Goal: Transaction & Acquisition: Purchase product/service

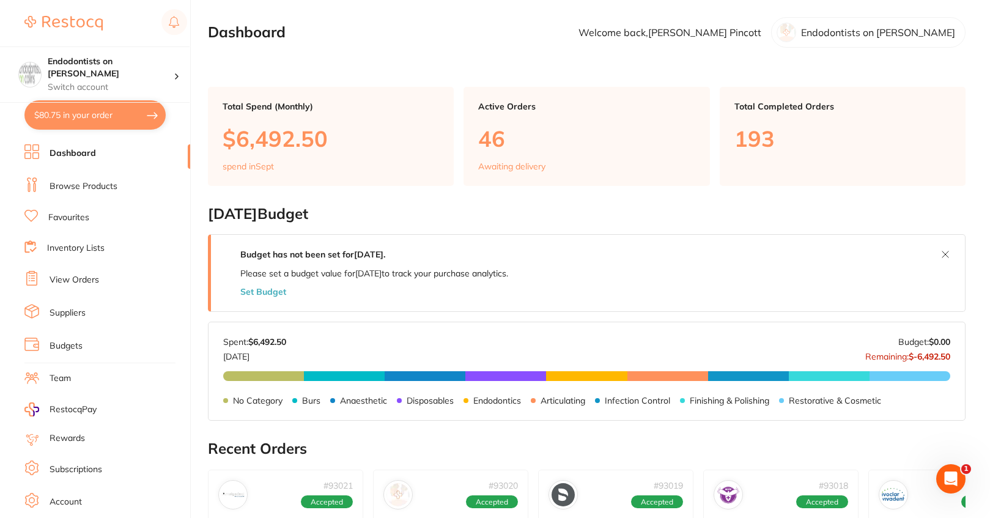
click at [84, 187] on link "Browse Products" at bounding box center [84, 186] width 68 height 12
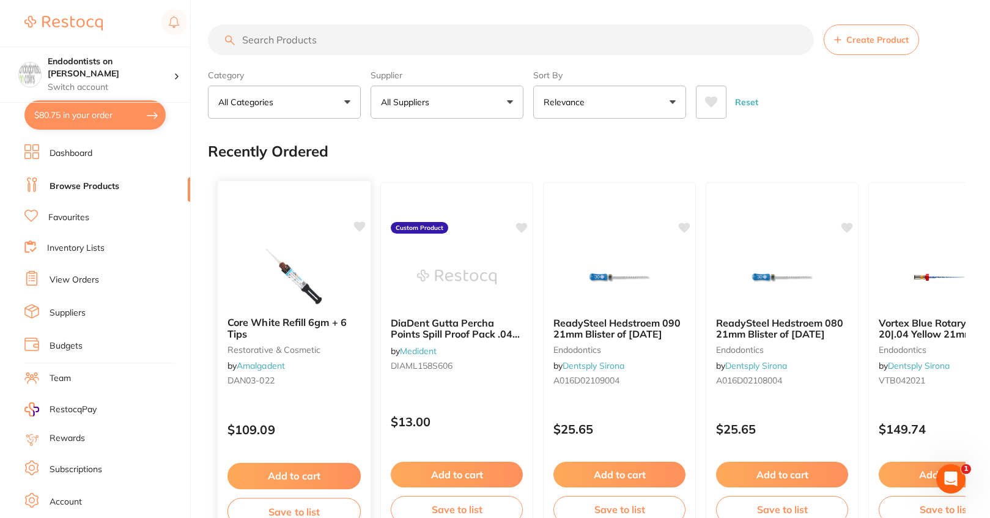
click at [360, 223] on icon at bounding box center [360, 226] width 12 height 10
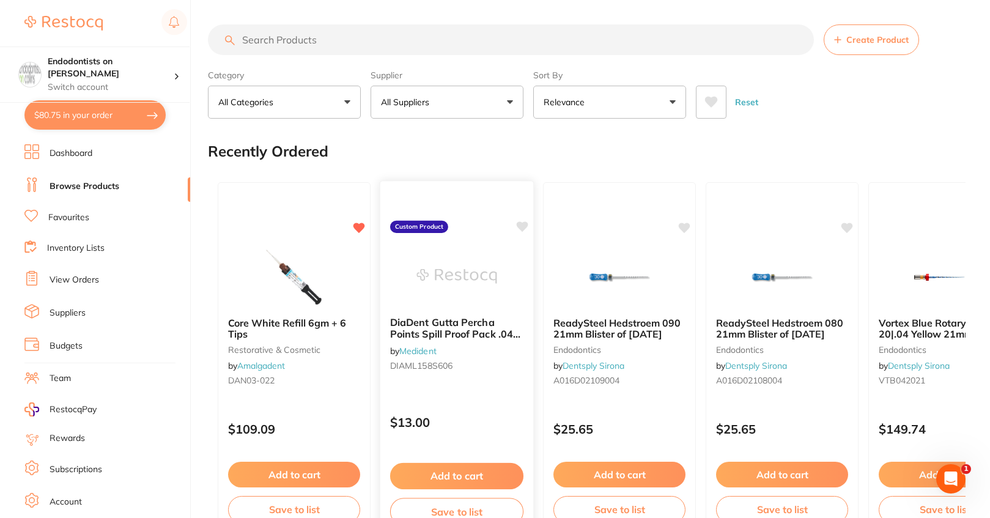
click at [519, 228] on icon at bounding box center [523, 226] width 12 height 10
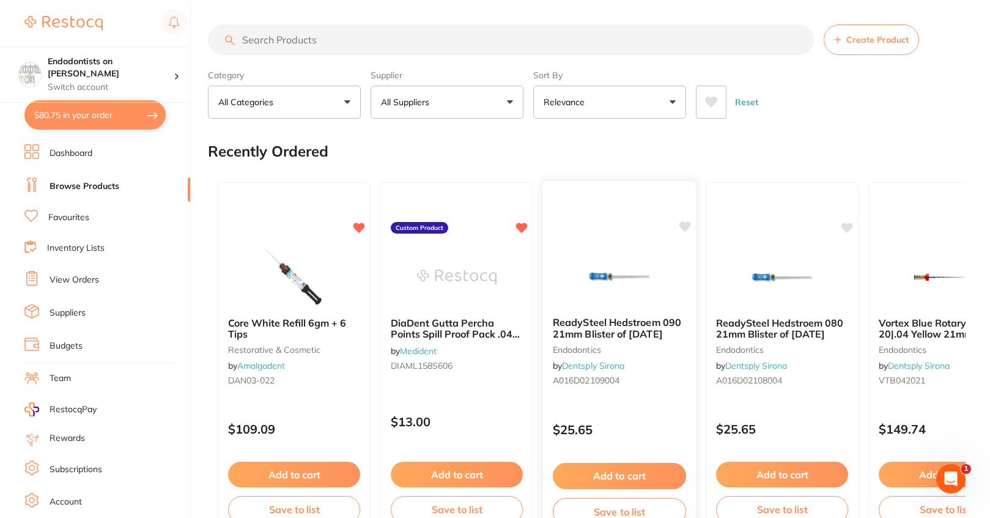
click at [685, 226] on icon at bounding box center [686, 226] width 12 height 10
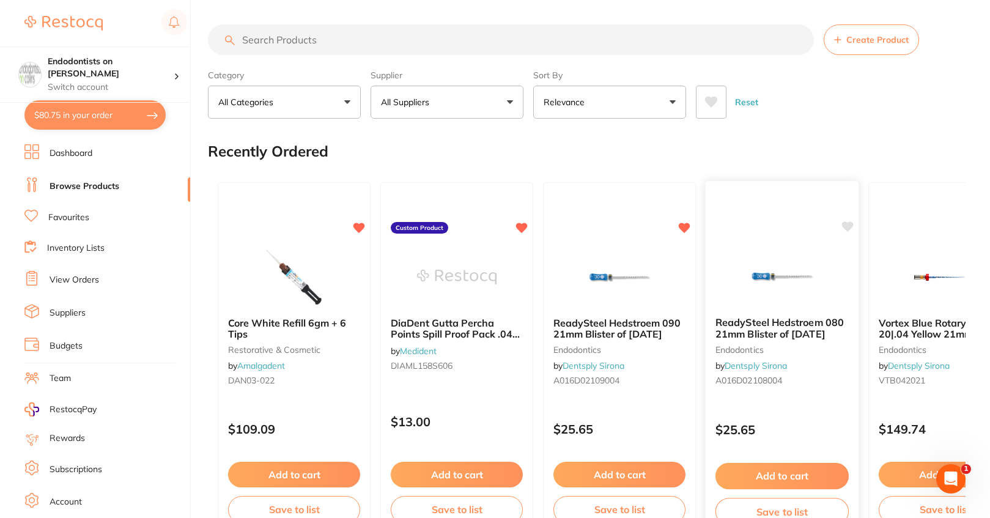
click at [844, 222] on icon at bounding box center [848, 227] width 12 height 12
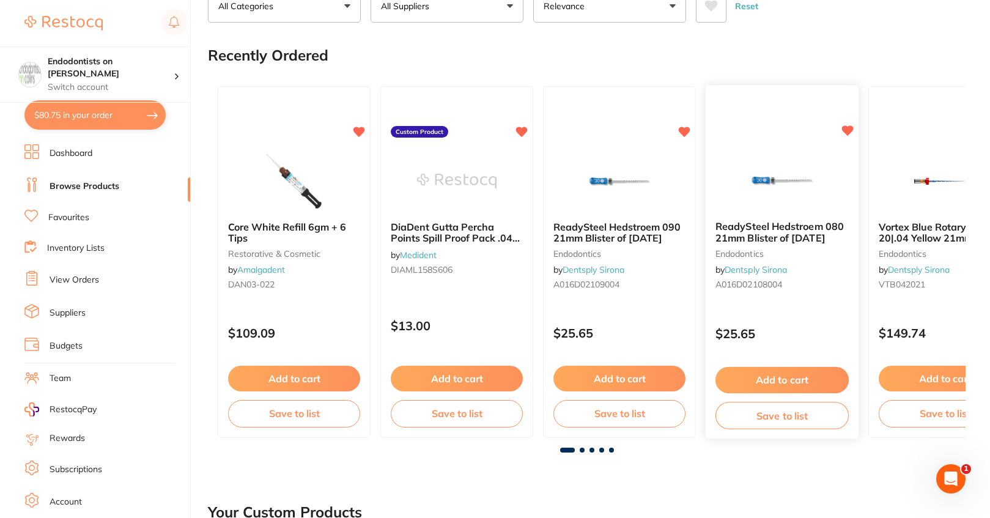
scroll to position [122, 0]
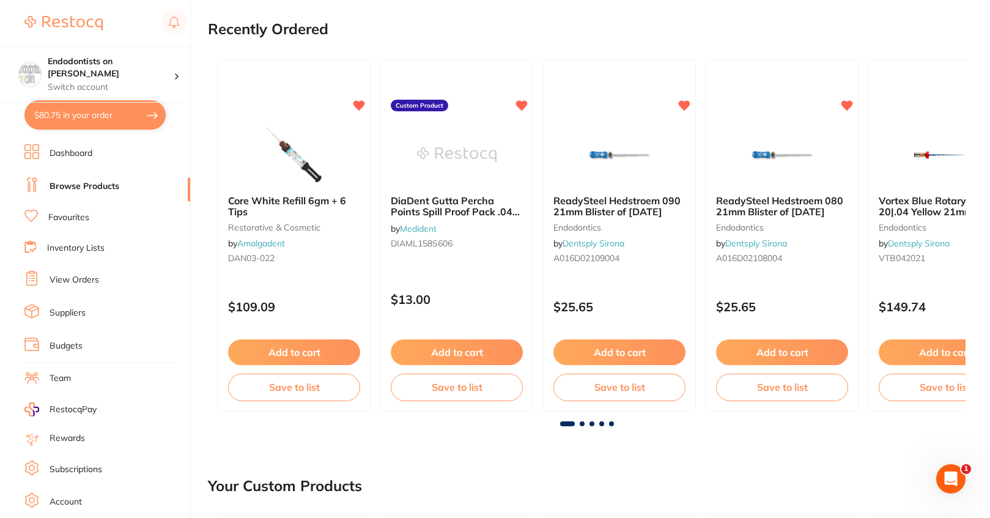
click at [611, 423] on span at bounding box center [611, 424] width 5 height 5
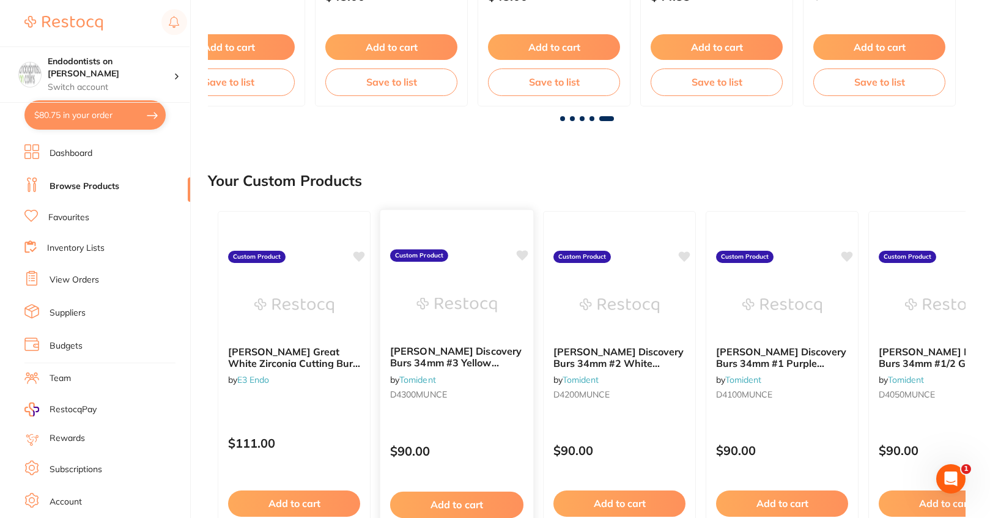
scroll to position [428, 0]
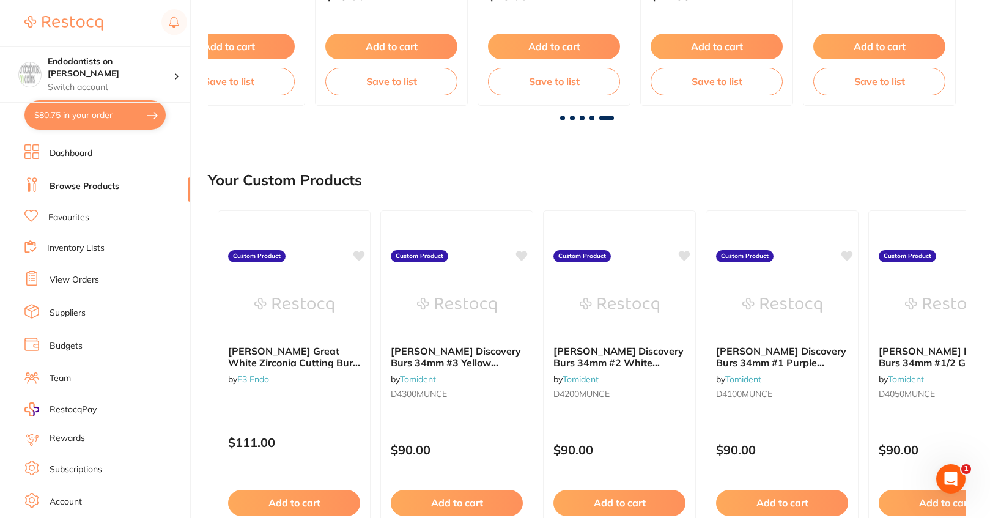
click at [81, 187] on link "Browse Products" at bounding box center [85, 186] width 70 height 12
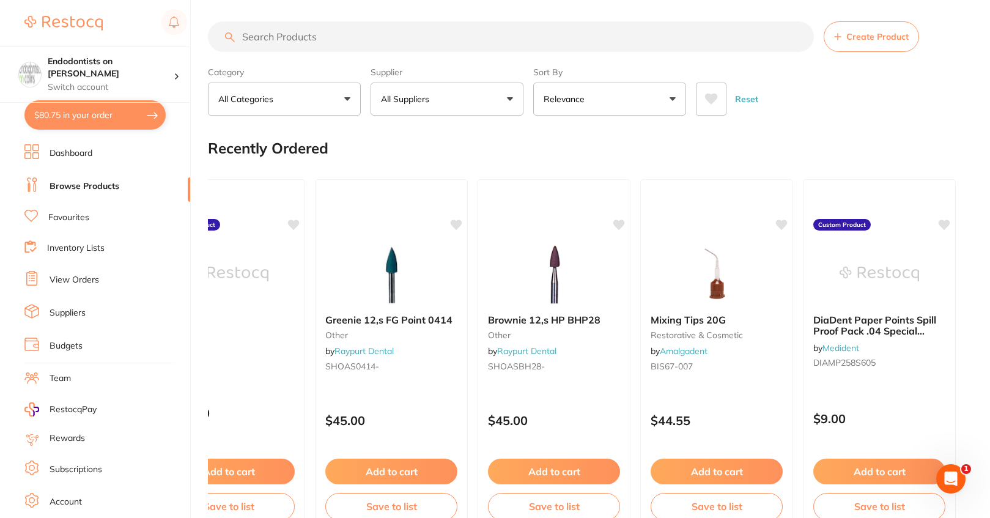
scroll to position [0, 0]
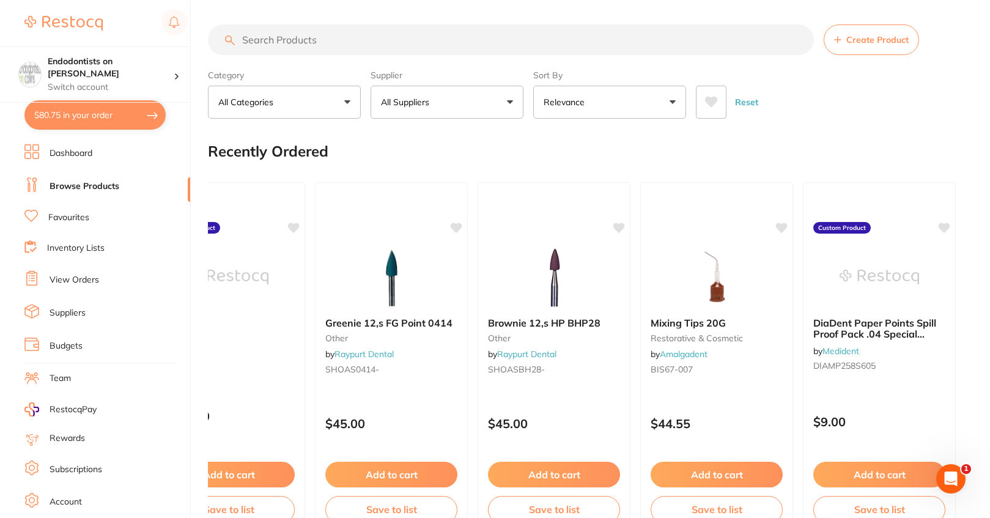
click at [284, 41] on input "search" at bounding box center [511, 39] width 606 height 31
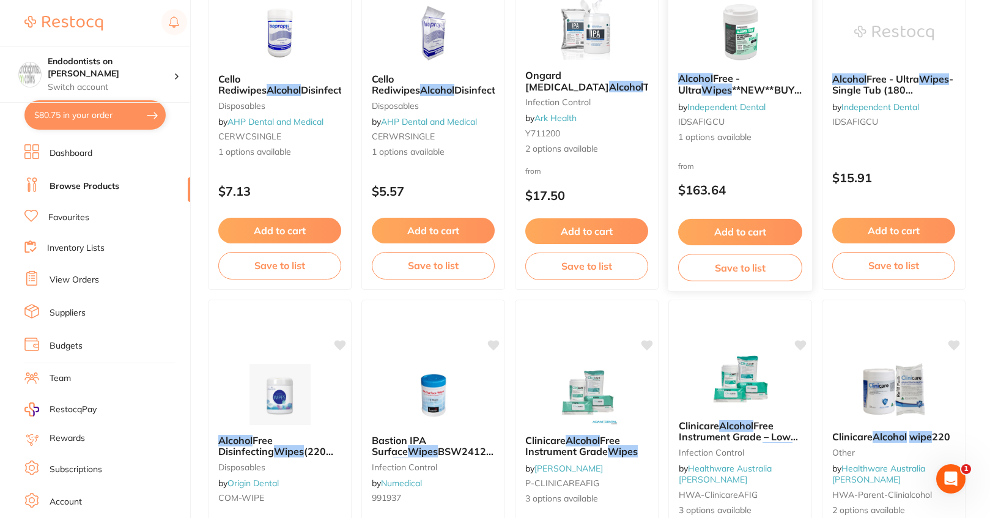
scroll to position [1040, 0]
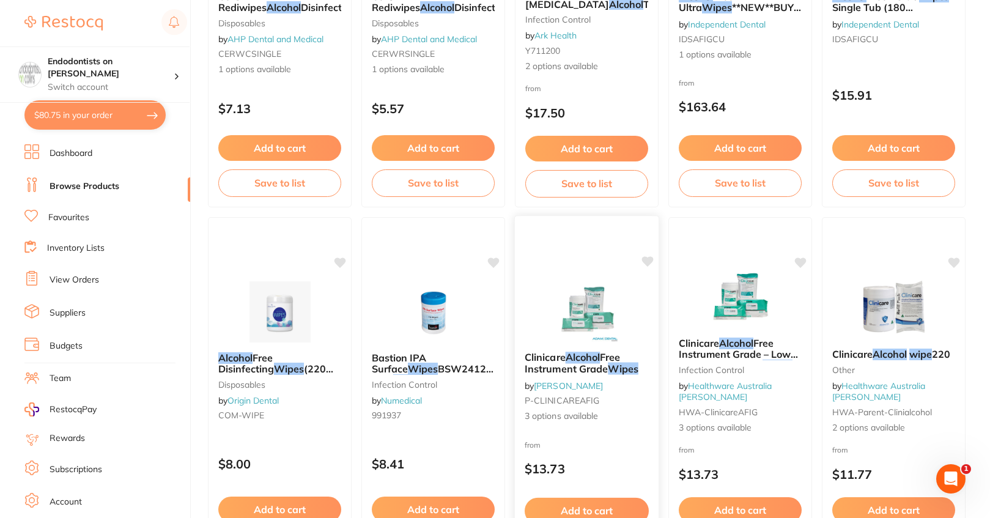
type input "alcohol wipes"
click at [614, 502] on button "Add to cart" at bounding box center [587, 511] width 124 height 26
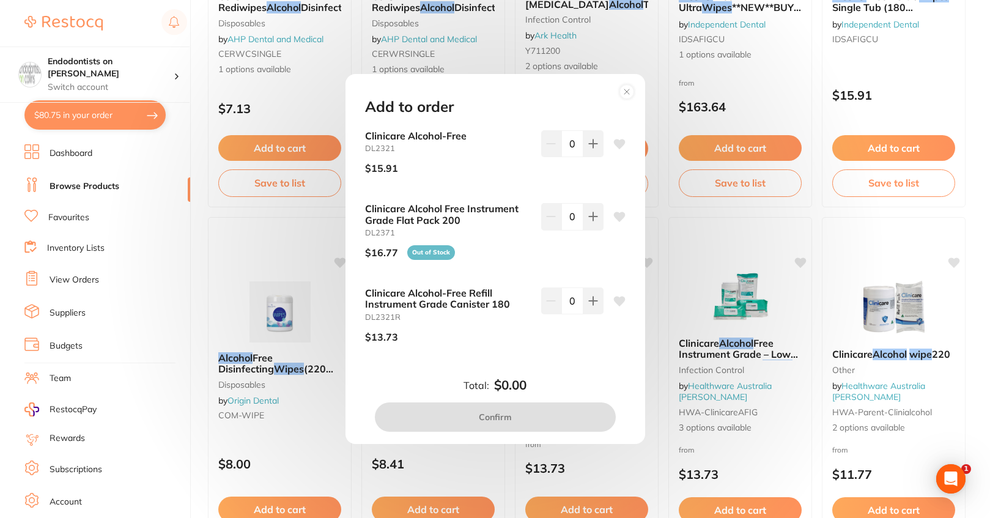
scroll to position [0, 0]
click at [626, 86] on circle at bounding box center [627, 92] width 14 height 14
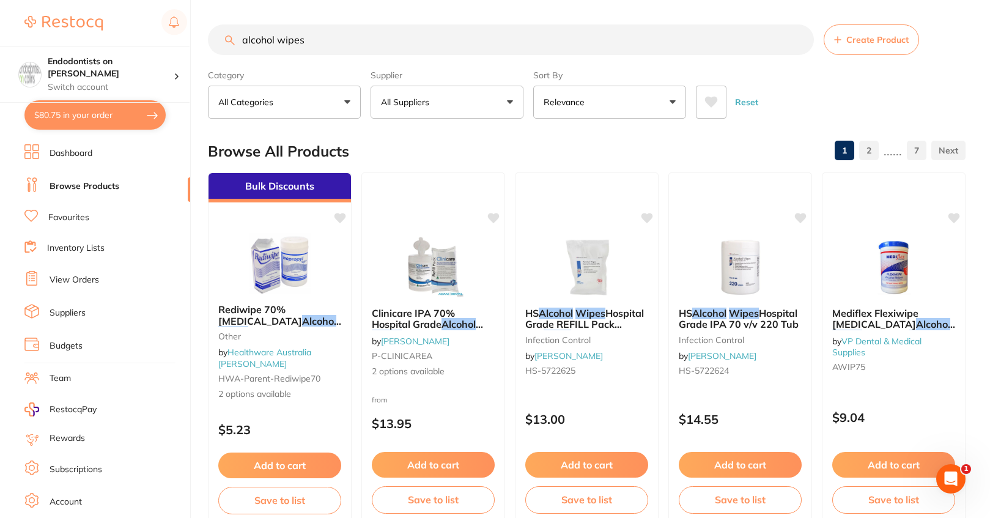
click at [75, 217] on link "Favourites" at bounding box center [68, 218] width 41 height 12
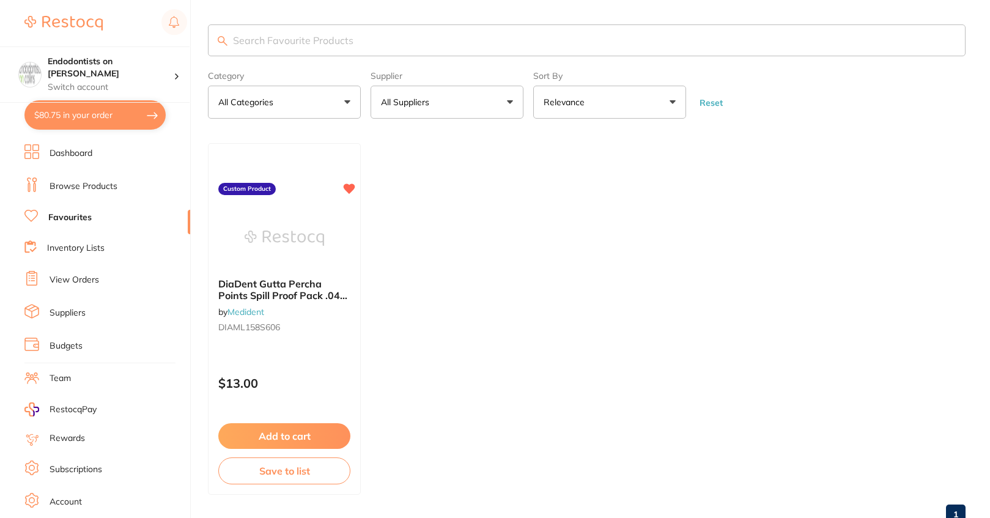
click at [262, 56] on input "search" at bounding box center [587, 40] width 758 height 32
type input "wipes"
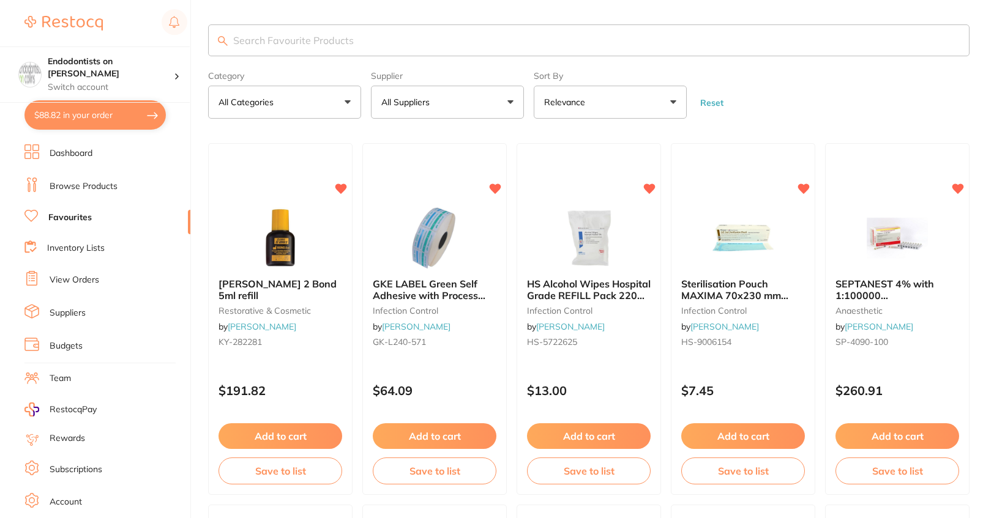
click at [302, 38] on input "search" at bounding box center [588, 40] width 761 height 32
click at [322, 39] on input "search" at bounding box center [587, 40] width 758 height 32
type input "alcohol"
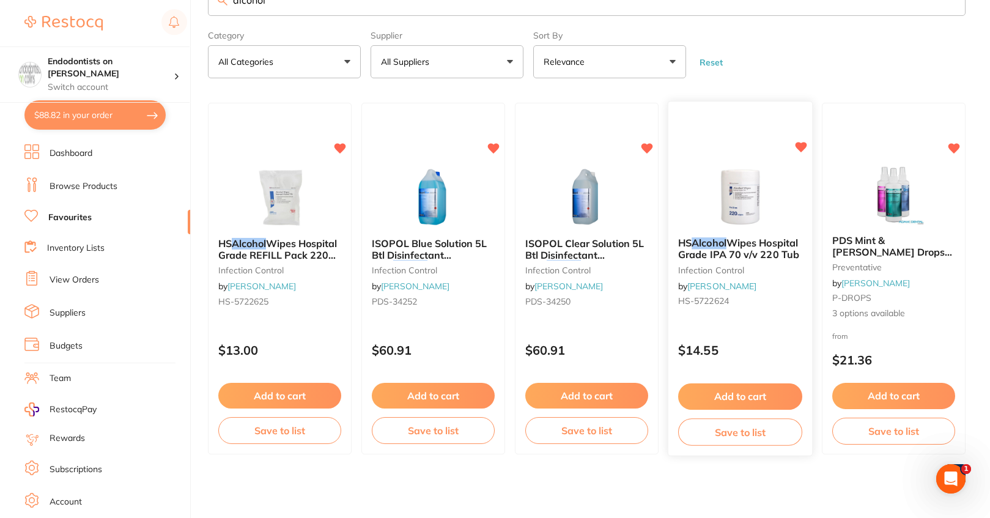
click at [725, 392] on button "Add to cart" at bounding box center [740, 397] width 124 height 26
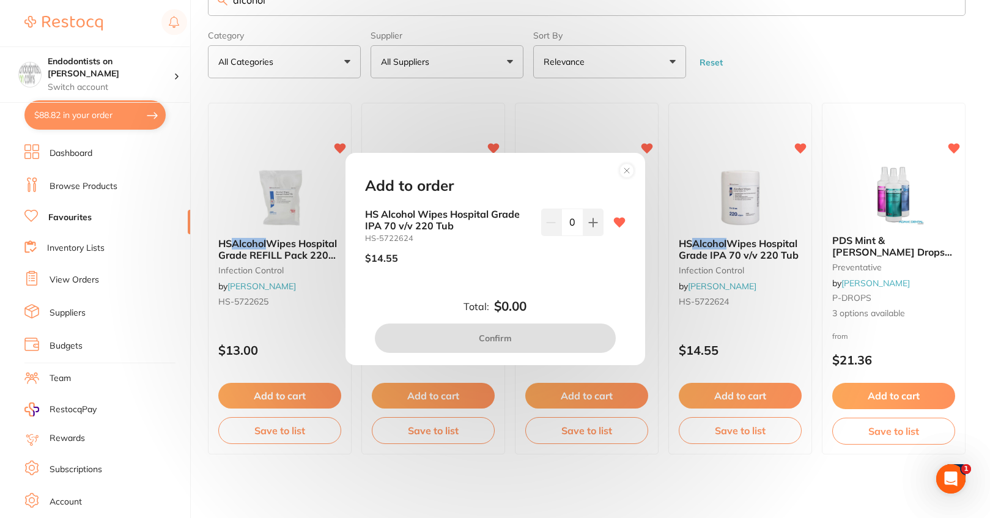
click at [625, 166] on circle at bounding box center [627, 170] width 14 height 14
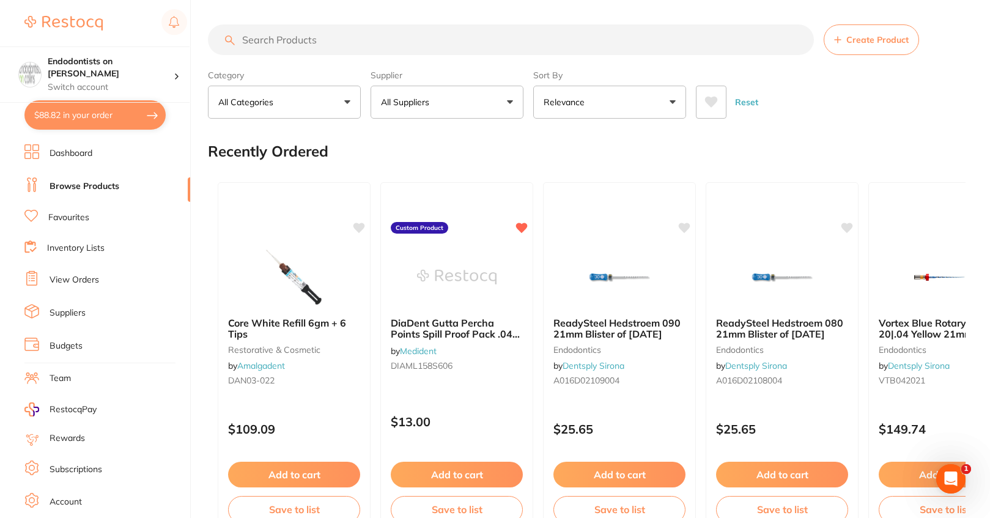
click at [272, 45] on input "search" at bounding box center [511, 39] width 606 height 31
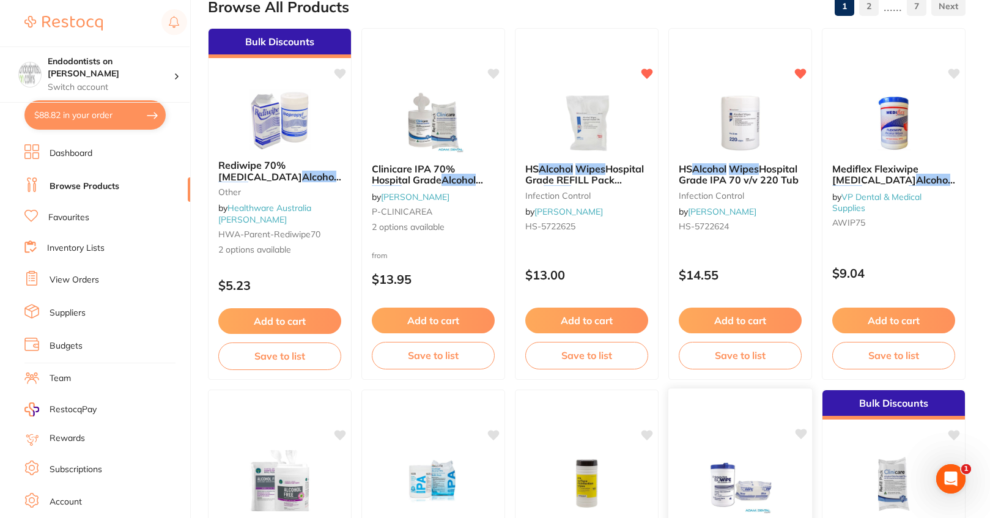
scroll to position [122, 0]
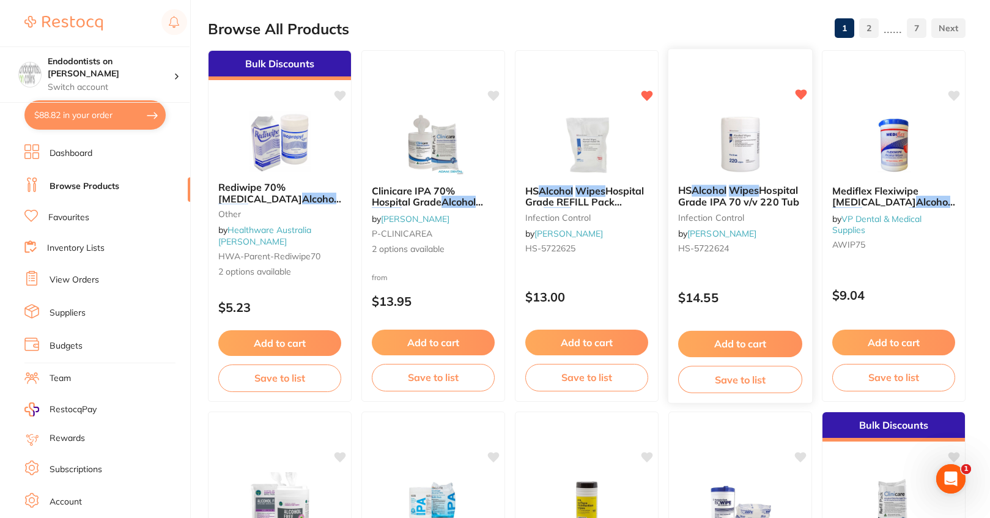
type input "alcohol wipes"
click at [759, 341] on button "Add to cart" at bounding box center [740, 344] width 124 height 26
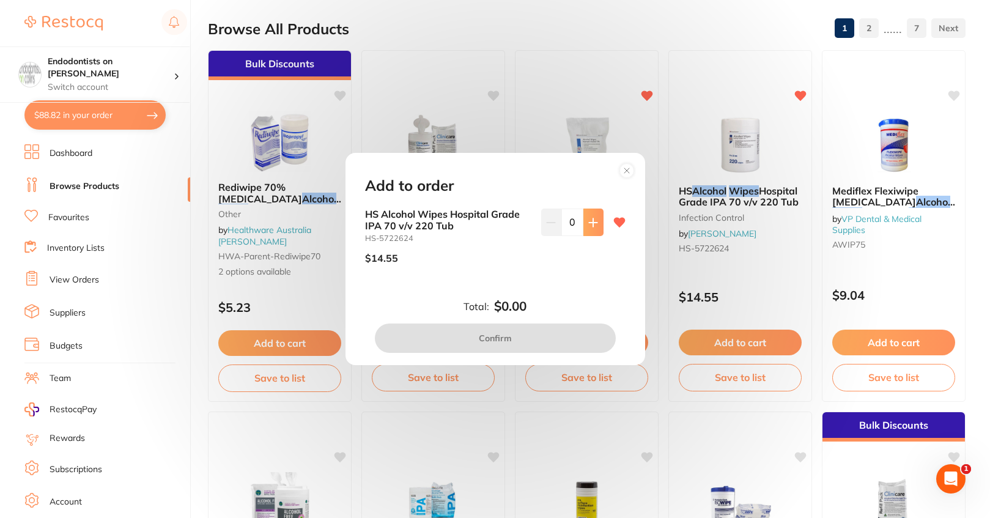
click at [595, 221] on icon at bounding box center [594, 223] width 10 height 10
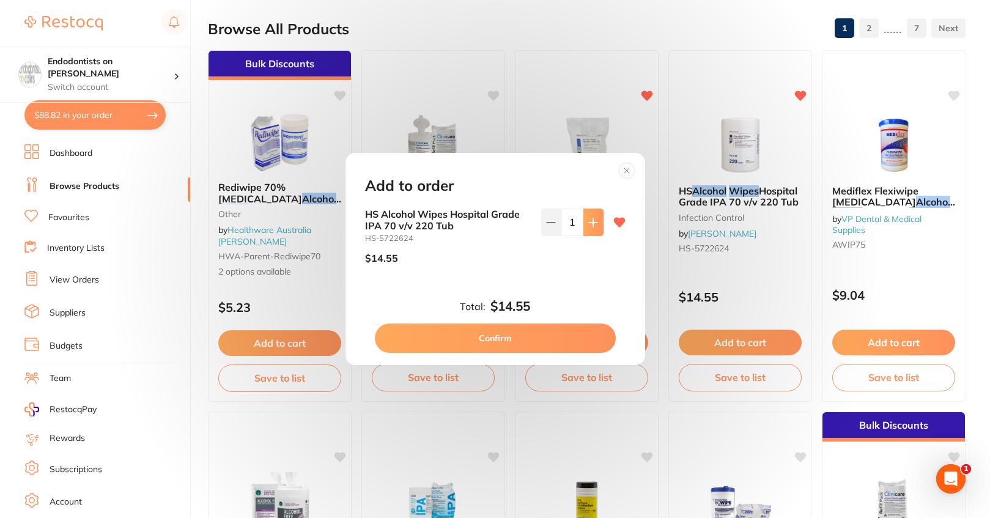
click at [593, 221] on icon at bounding box center [594, 223] width 10 height 10
type input "2"
click at [557, 337] on button "Confirm" at bounding box center [495, 338] width 241 height 29
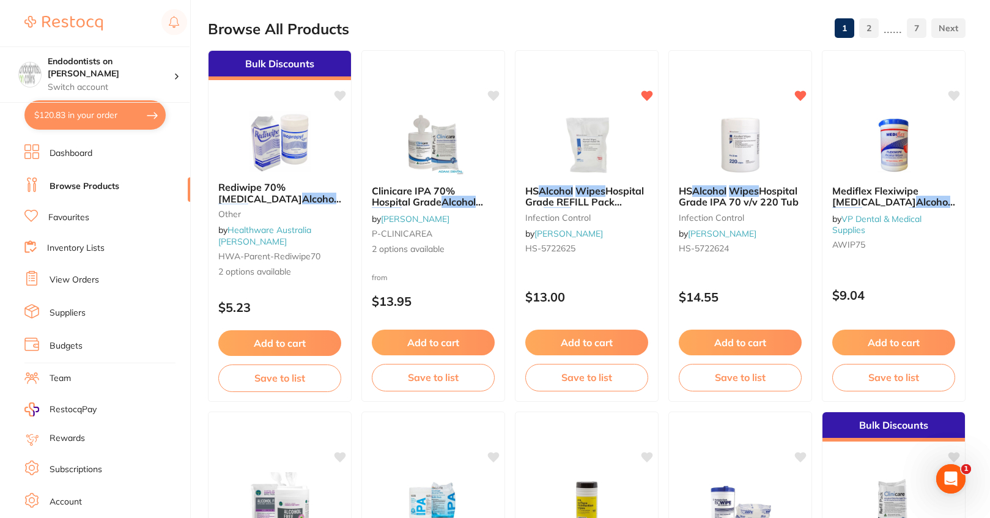
click at [601, 343] on button "Add to cart" at bounding box center [587, 343] width 123 height 26
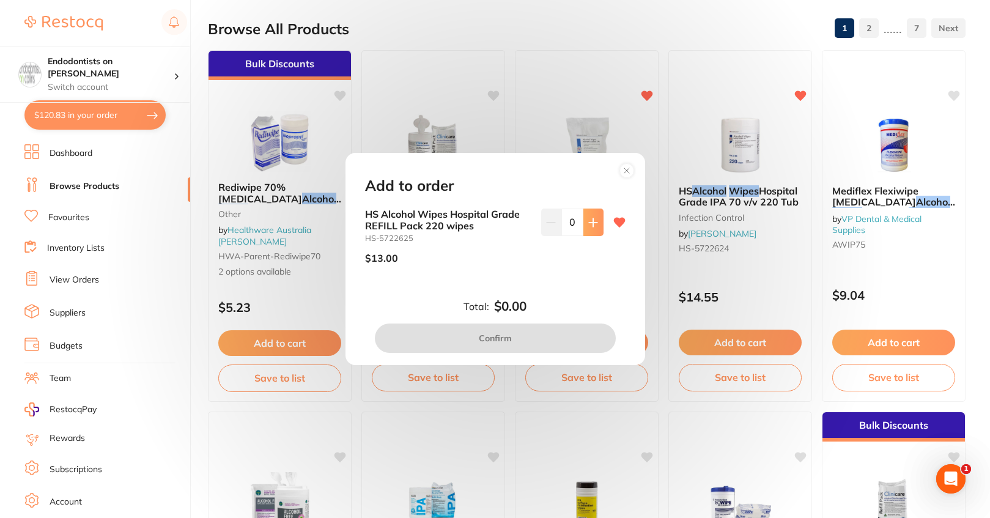
click at [592, 226] on icon at bounding box center [594, 223] width 10 height 10
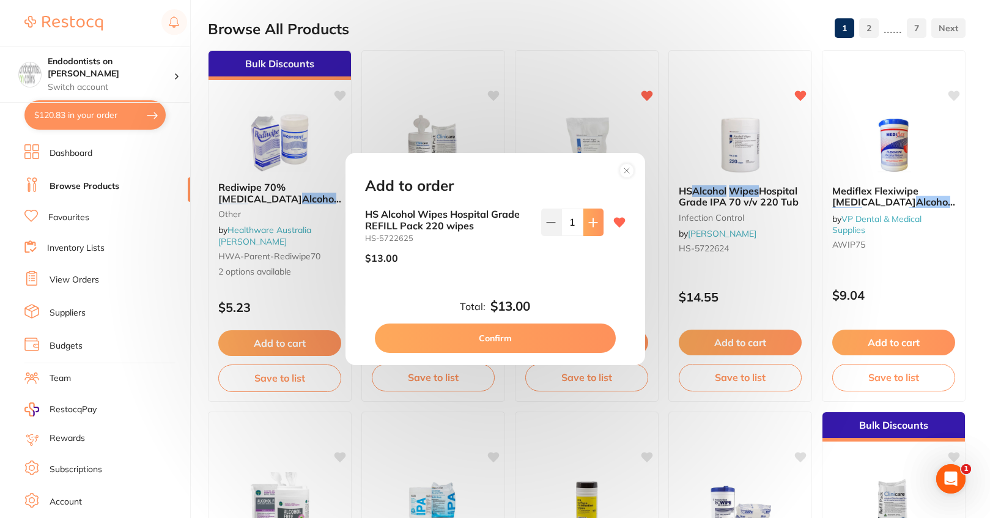
click at [592, 226] on icon at bounding box center [594, 223] width 10 height 10
drag, startPoint x: 592, startPoint y: 226, endPoint x: 603, endPoint y: 262, distance: 37.0
click at [592, 228] on button at bounding box center [594, 222] width 20 height 27
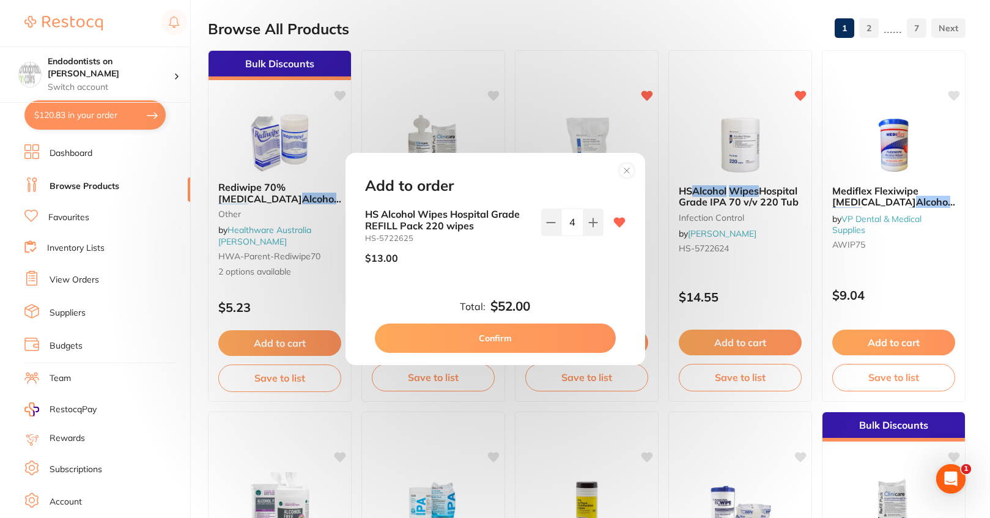
type input "5"
click at [560, 341] on button "Confirm" at bounding box center [495, 338] width 241 height 29
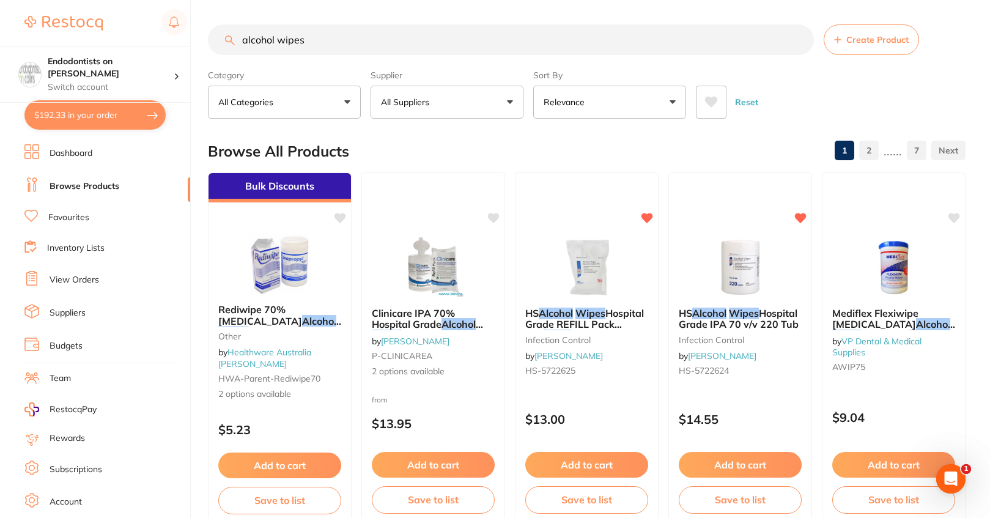
drag, startPoint x: 297, startPoint y: 32, endPoint x: 218, endPoint y: 28, distance: 78.4
click at [218, 28] on input "alcohol wipes" at bounding box center [511, 39] width 606 height 31
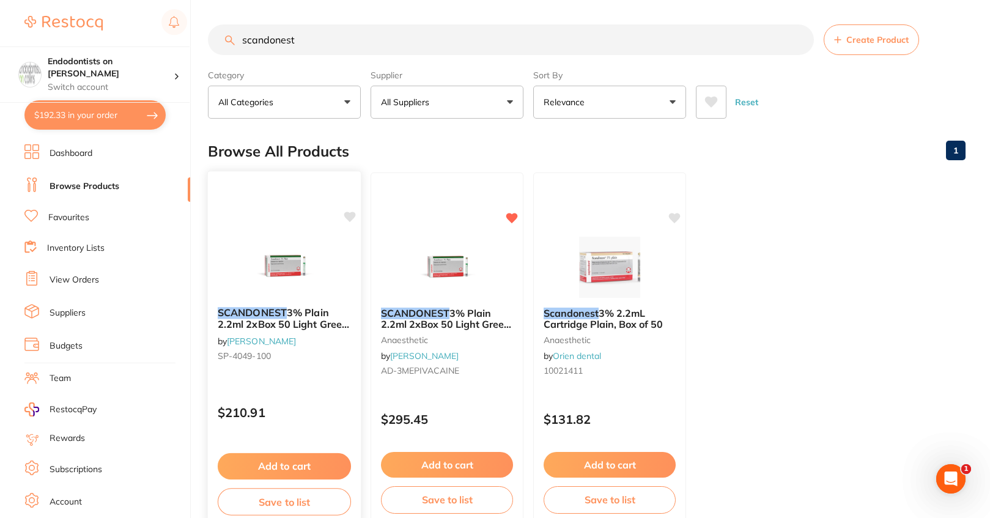
type input "scandonest"
click at [349, 216] on icon at bounding box center [350, 217] width 12 height 10
click at [297, 463] on button "Add to cart" at bounding box center [284, 466] width 133 height 26
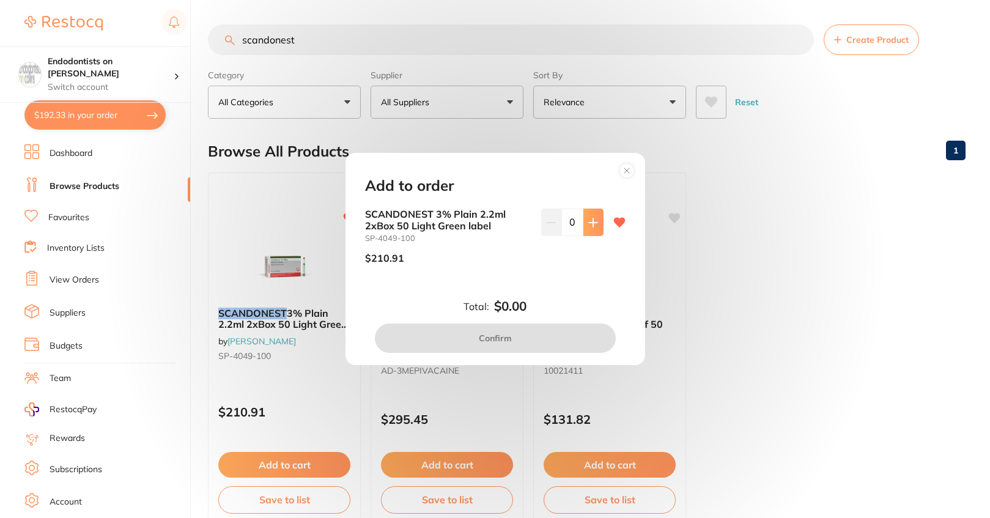
click at [590, 215] on button at bounding box center [594, 222] width 20 height 27
type input "1"
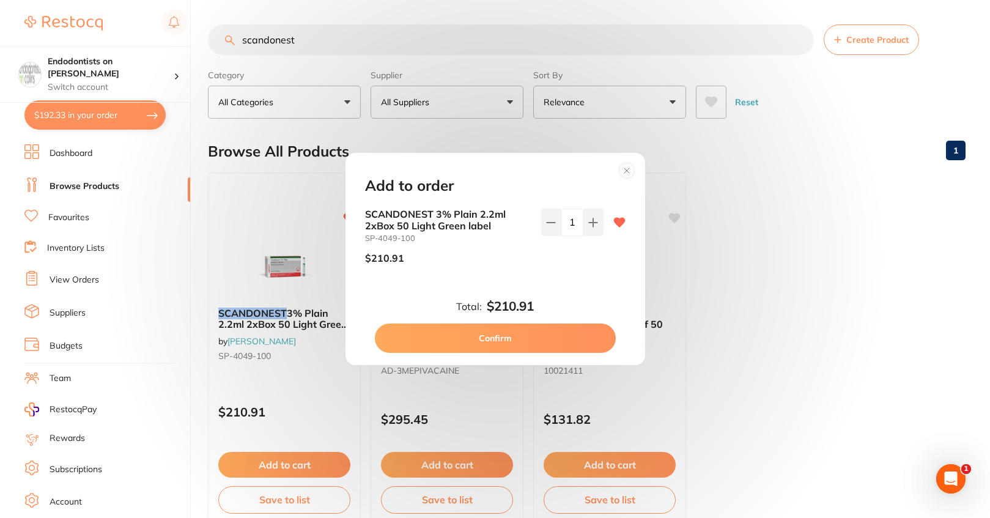
click at [550, 341] on button "Confirm" at bounding box center [495, 338] width 241 height 29
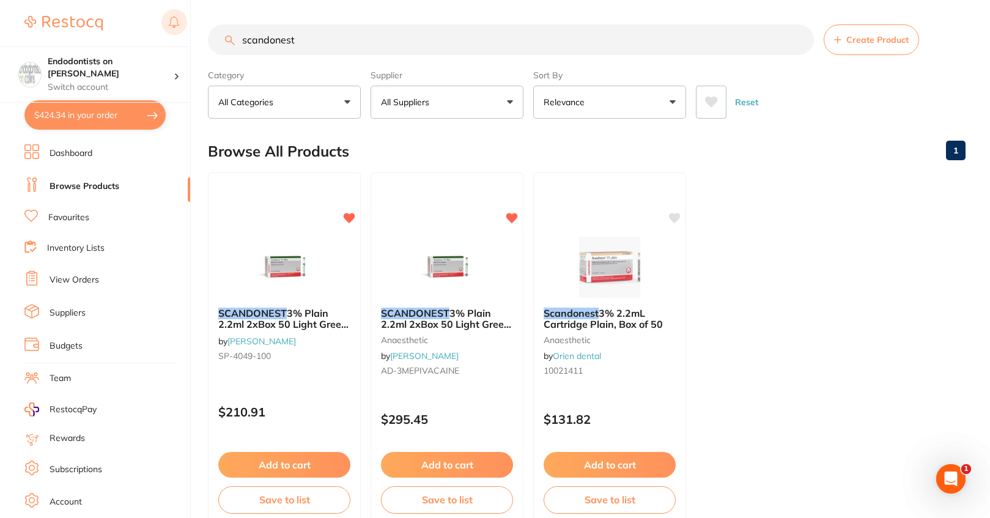
drag, startPoint x: 188, startPoint y: 36, endPoint x: 168, endPoint y: 31, distance: 20.2
click at [170, 32] on div "$424.34 Endodontists on Collins Switch account Endodontists on Collins $424.34 …" at bounding box center [495, 259] width 990 height 518
type input "alpron"
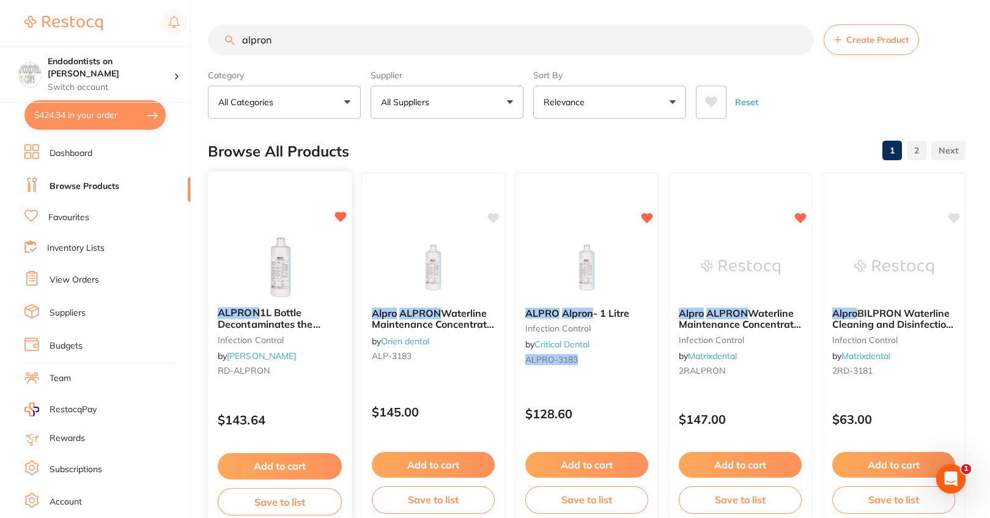
click at [292, 463] on button "Add to cart" at bounding box center [280, 466] width 124 height 26
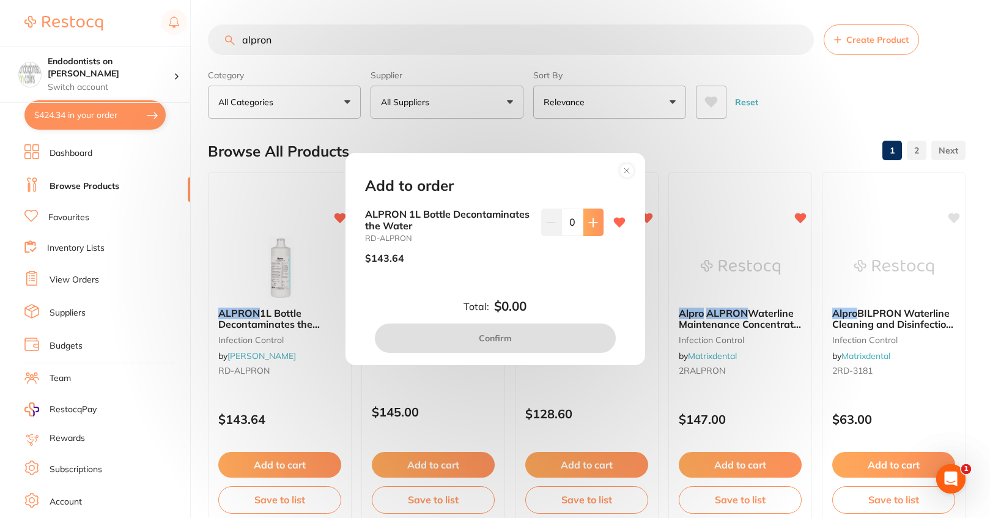
click at [589, 225] on icon at bounding box center [594, 223] width 10 height 10
type input "1"
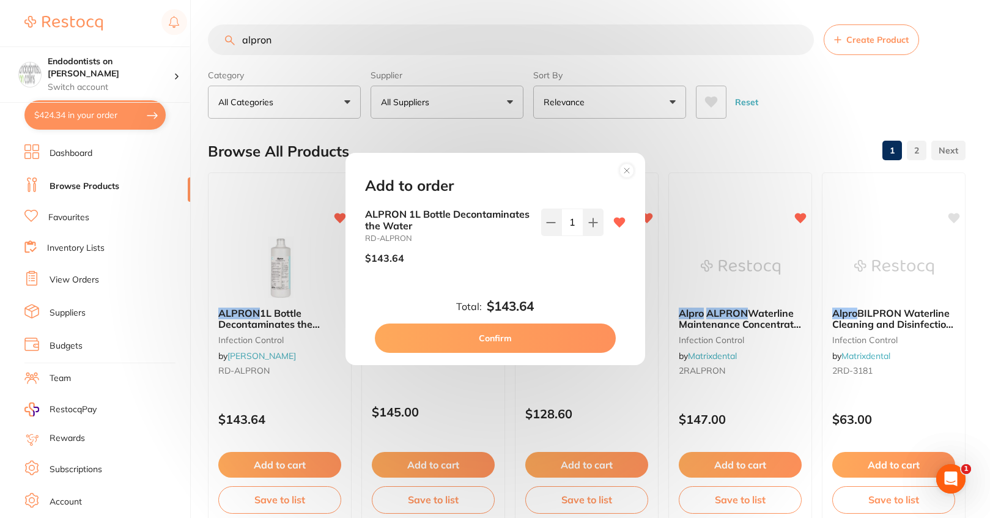
drag, startPoint x: 502, startPoint y: 335, endPoint x: 515, endPoint y: 333, distance: 13.0
click at [502, 335] on button "Confirm" at bounding box center [495, 338] width 241 height 29
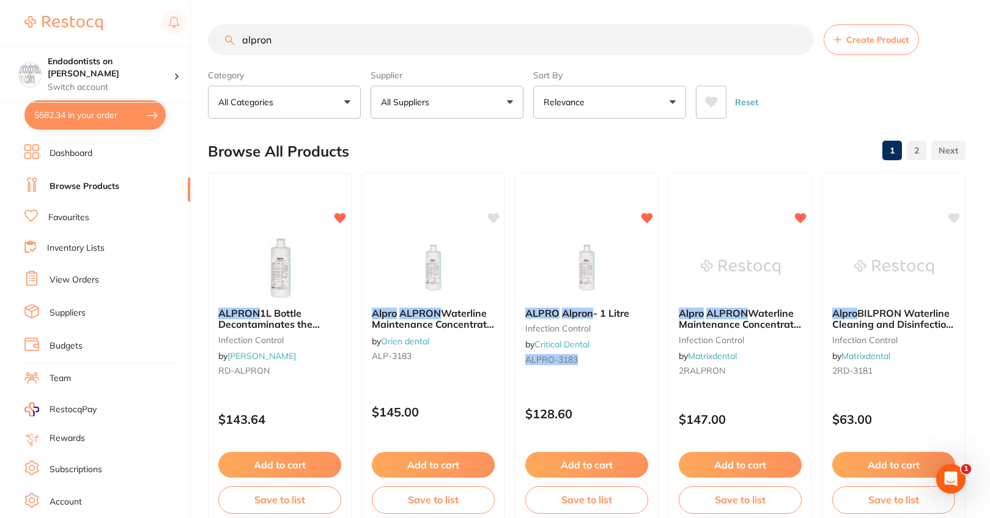
drag, startPoint x: 291, startPoint y: 53, endPoint x: 219, endPoint y: 36, distance: 74.2
click at [219, 36] on input "alpron" at bounding box center [511, 39] width 606 height 31
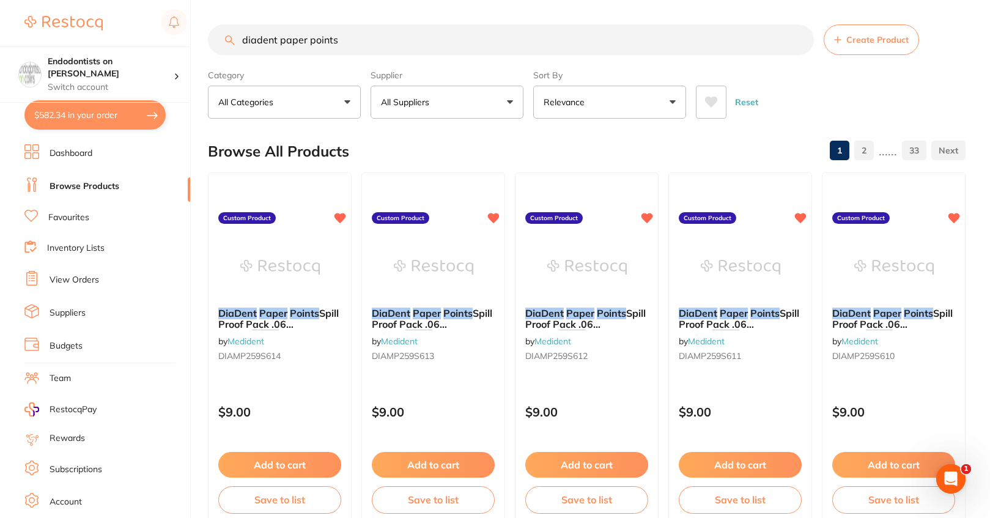
click at [372, 46] on input "diadent paper points" at bounding box center [511, 39] width 606 height 31
type input "diadent paper points 80"
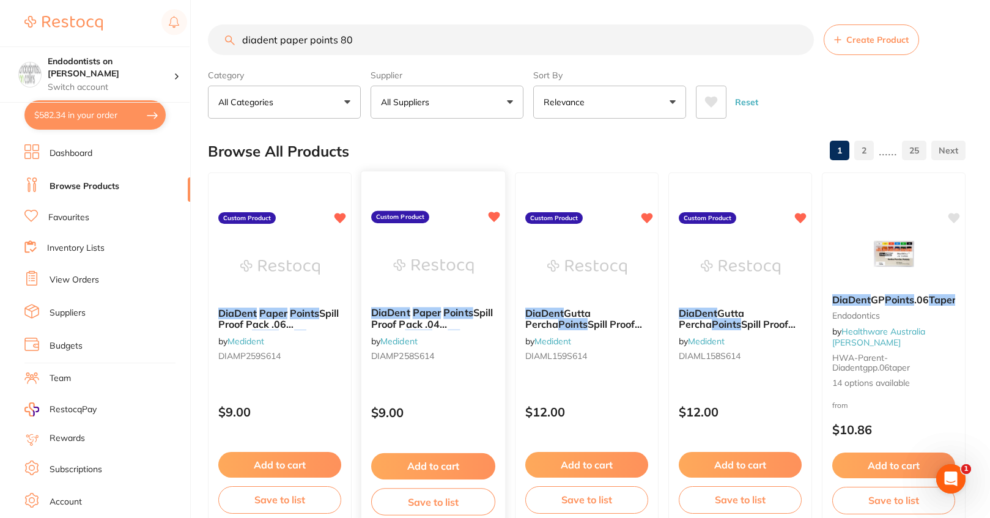
click at [412, 298] on div "DiaDent Paper Points Spill Proof Pack .04 Special Taper No. 80 Black (100) by M…" at bounding box center [434, 336] width 144 height 79
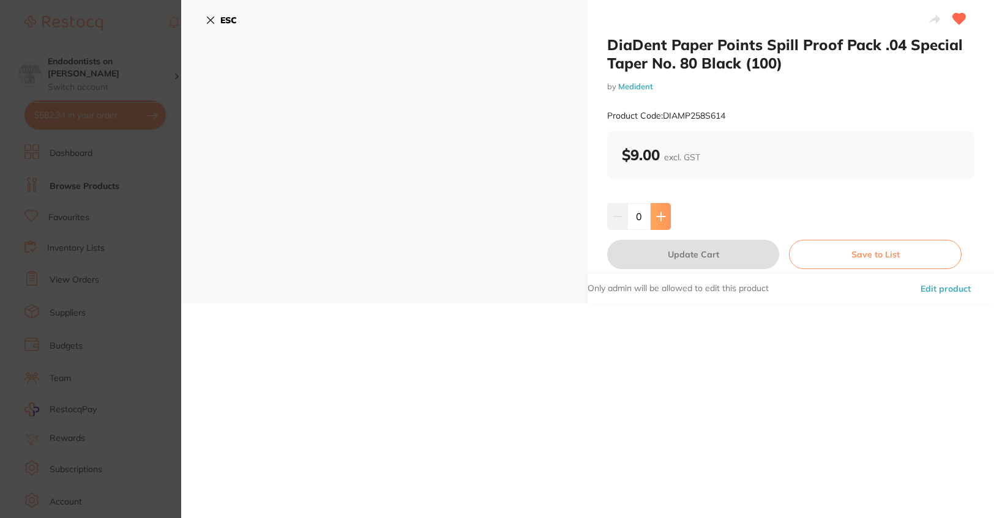
click at [657, 212] on icon at bounding box center [661, 217] width 10 height 10
type input "1"
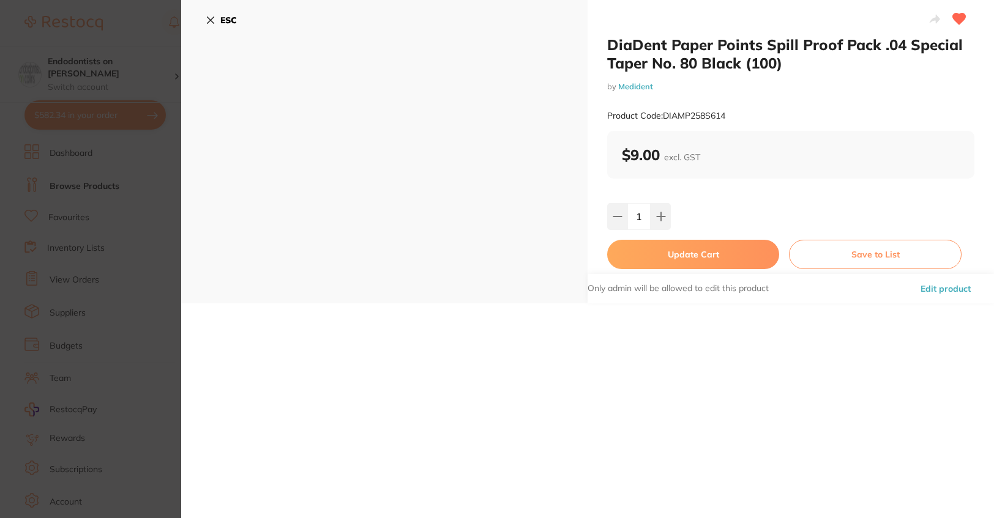
click at [688, 255] on button "Update Cart" at bounding box center [693, 254] width 172 height 29
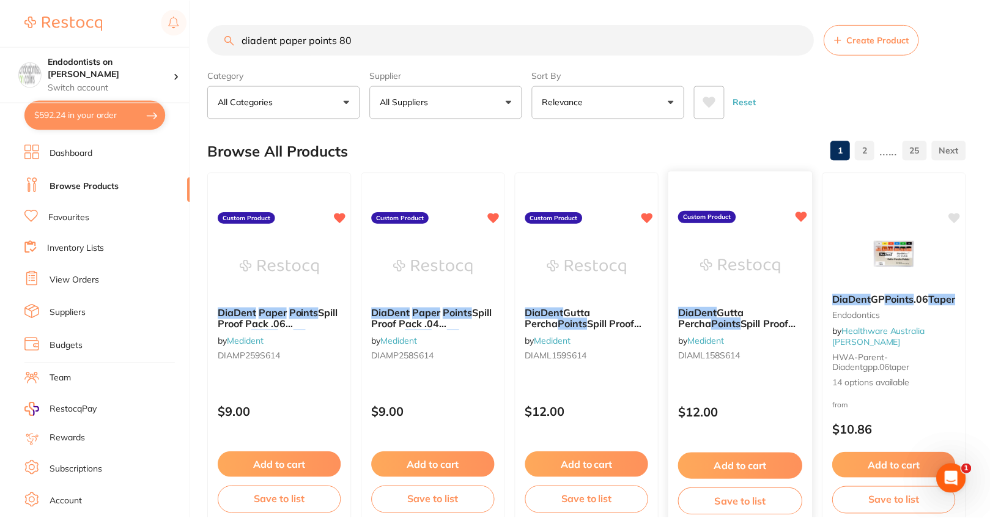
scroll to position [1, 0]
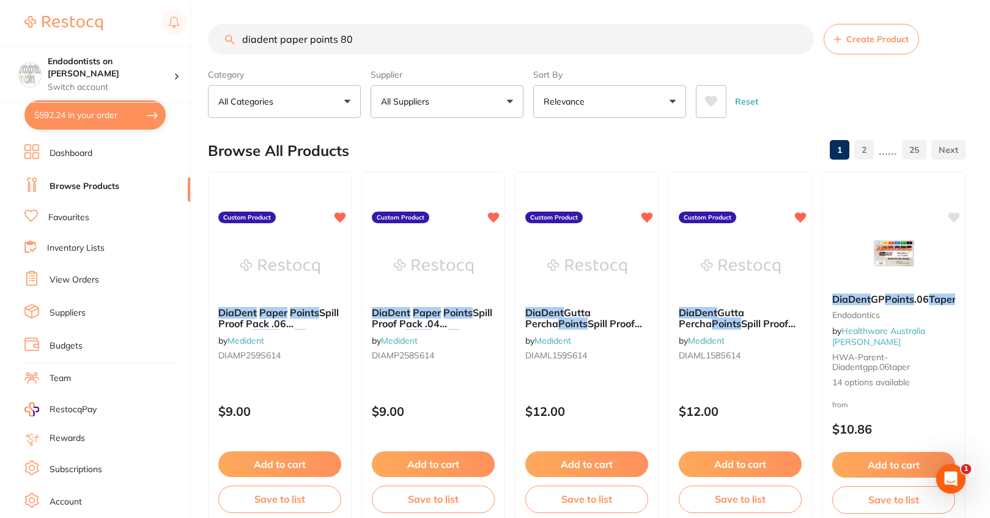
click at [357, 39] on input "diadent paper points 80" at bounding box center [511, 39] width 606 height 31
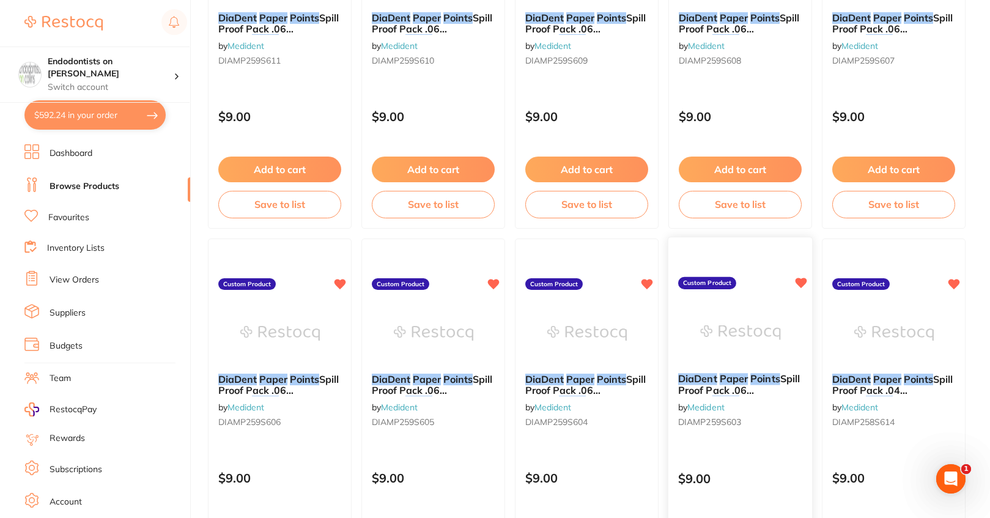
scroll to position [673, 0]
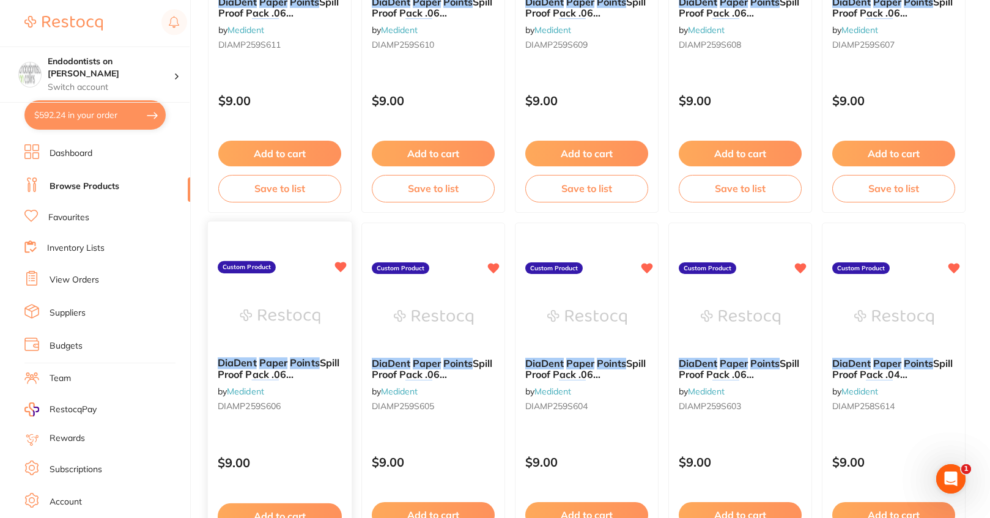
click at [275, 358] on em "Paper" at bounding box center [273, 363] width 28 height 12
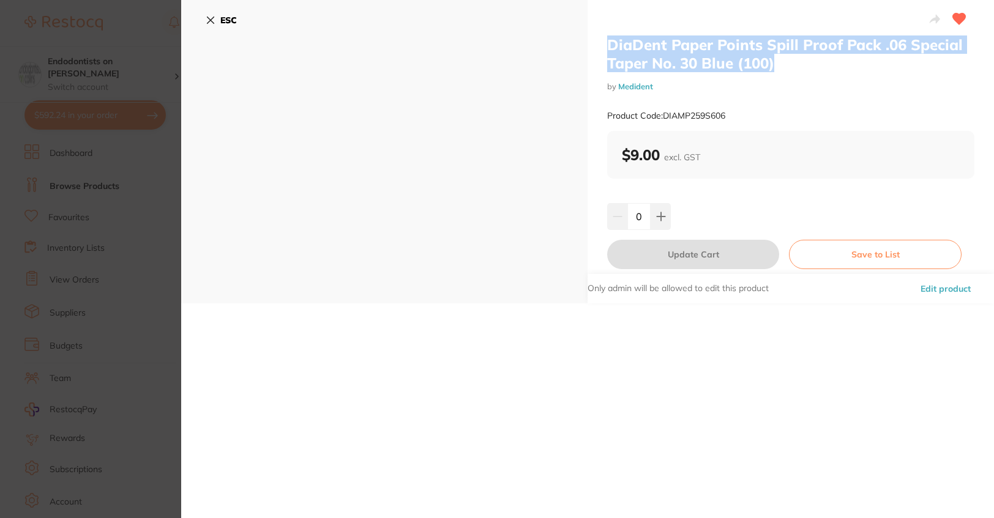
drag, startPoint x: 776, startPoint y: 60, endPoint x: 591, endPoint y: 46, distance: 185.3
click at [591, 46] on div "DiaDent Paper Points Spill Proof Pack .06 Special Taper No. 30 Blue (100) by Me…" at bounding box center [790, 151] width 406 height 303
copy h2 "DiaDent Paper Points Spill Proof Pack .06 Special Taper No. 30 Blue (100)"
click at [220, 22] on b "ESC" at bounding box center [228, 20] width 17 height 11
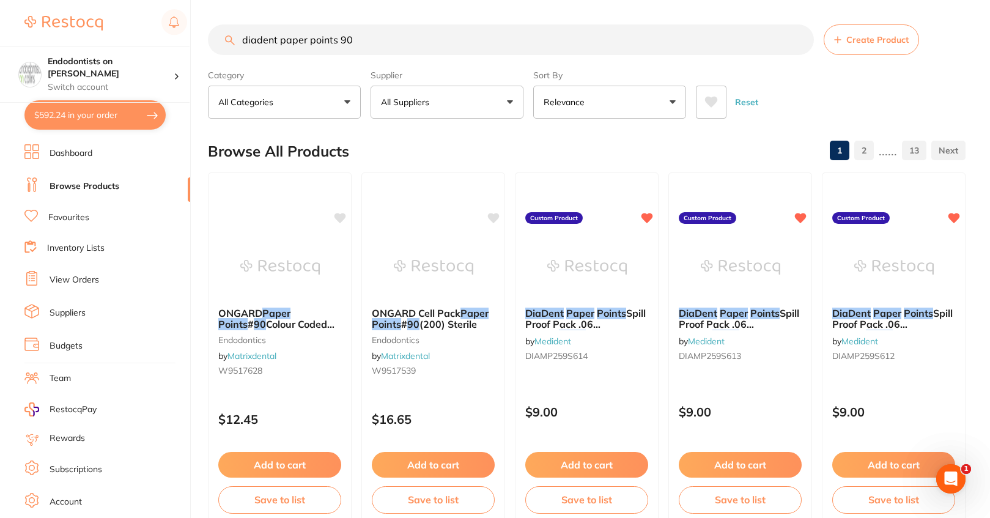
drag, startPoint x: 373, startPoint y: 38, endPoint x: 133, endPoint y: 19, distance: 240.6
click at [135, 19] on div "$592.24 Endodontists on Collins Switch account Endodontists on Collins $592.24 …" at bounding box center [495, 259] width 990 height 518
paste input "DiaDent Paper Points Spill Proof Pack .06 Special Taper No. 30 Blue (100)"
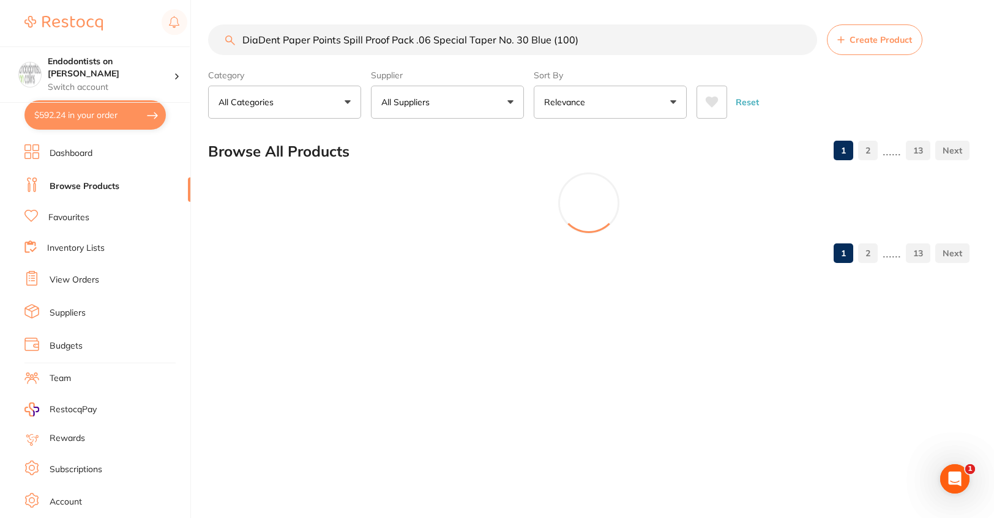
drag, startPoint x: 589, startPoint y: 39, endPoint x: 513, endPoint y: 44, distance: 75.5
click at [514, 44] on input "DiaDent Paper Points Spill Proof Pack .06 Special Taper No. 30 Blue (100)" at bounding box center [512, 39] width 609 height 31
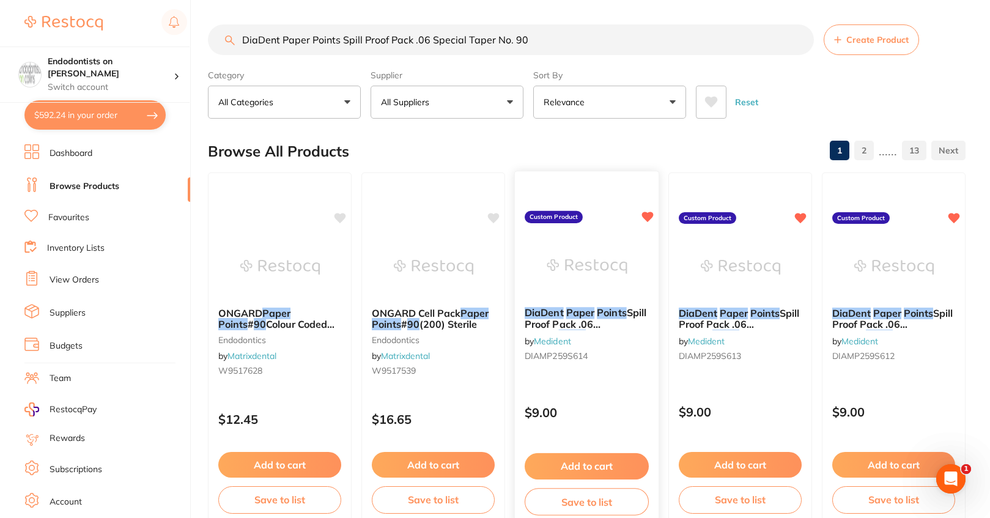
click at [585, 275] on img at bounding box center [587, 267] width 80 height 62
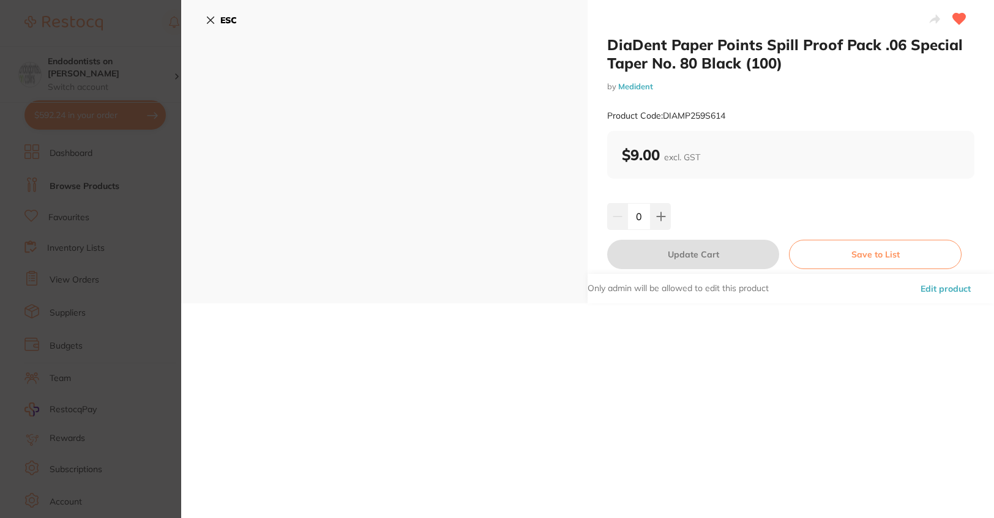
click at [209, 21] on icon at bounding box center [210, 20] width 7 height 7
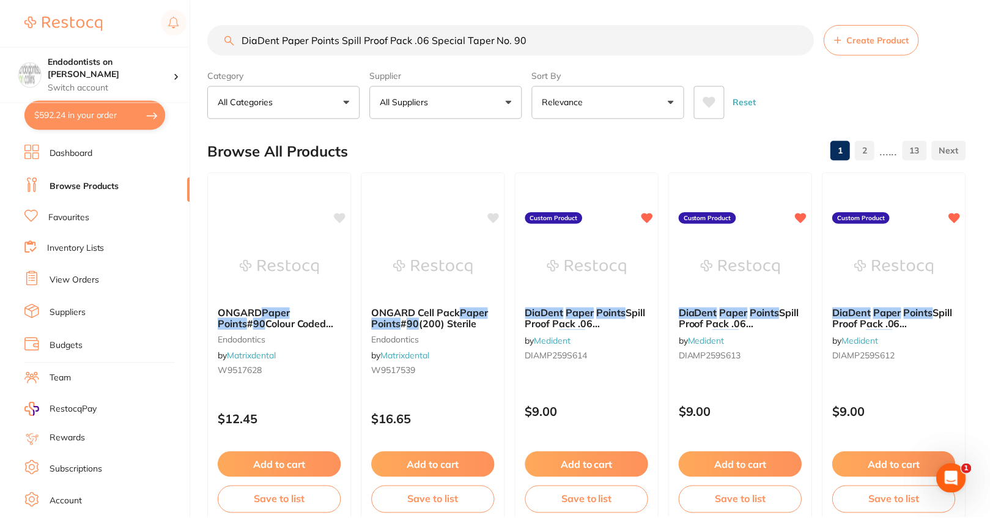
scroll to position [35, 0]
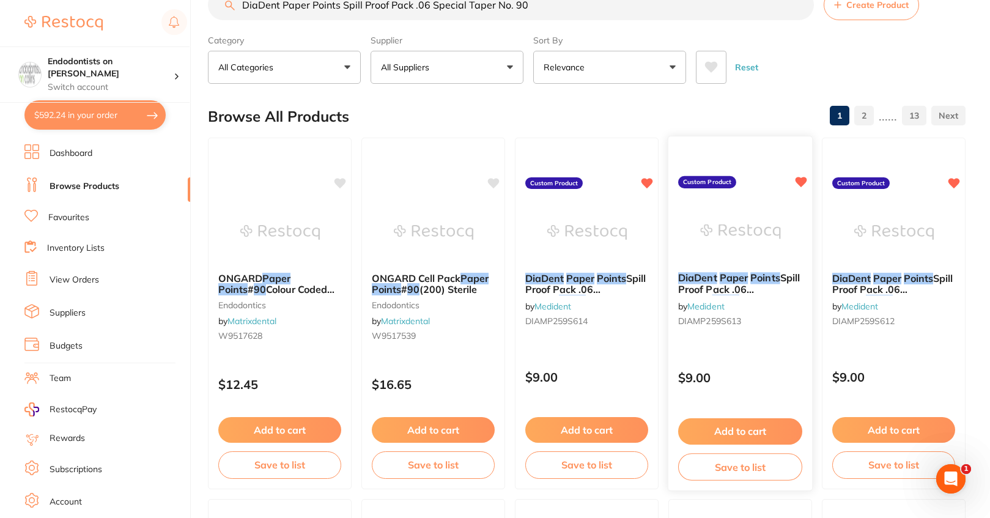
click at [752, 283] on span "Spill Proof Pack .06 Special" at bounding box center [739, 289] width 122 height 35
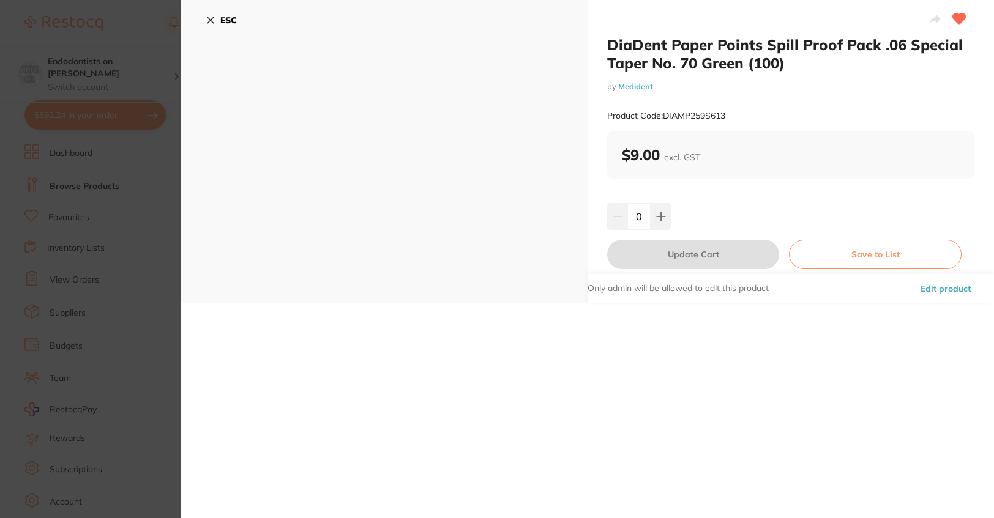
click at [122, 273] on section "DiaDent Paper Points Spill Proof Pack .06 Special Taper No. 70 Green (100) by M…" at bounding box center [497, 259] width 994 height 518
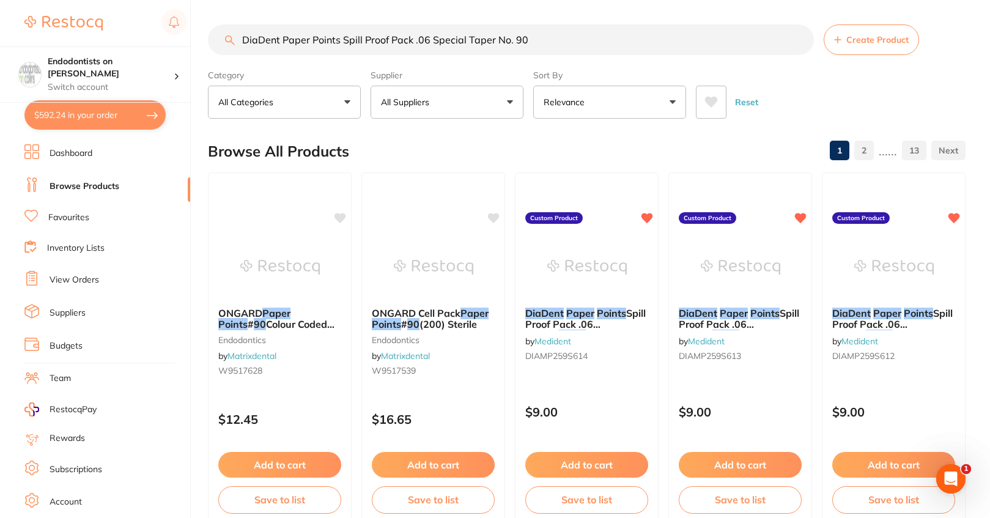
drag, startPoint x: 543, startPoint y: 46, endPoint x: 140, endPoint y: 42, distance: 403.2
click at [140, 42] on div "$592.24 Endodontists on Collins Switch account Endodontists on Collins $592.24 …" at bounding box center [495, 259] width 990 height 518
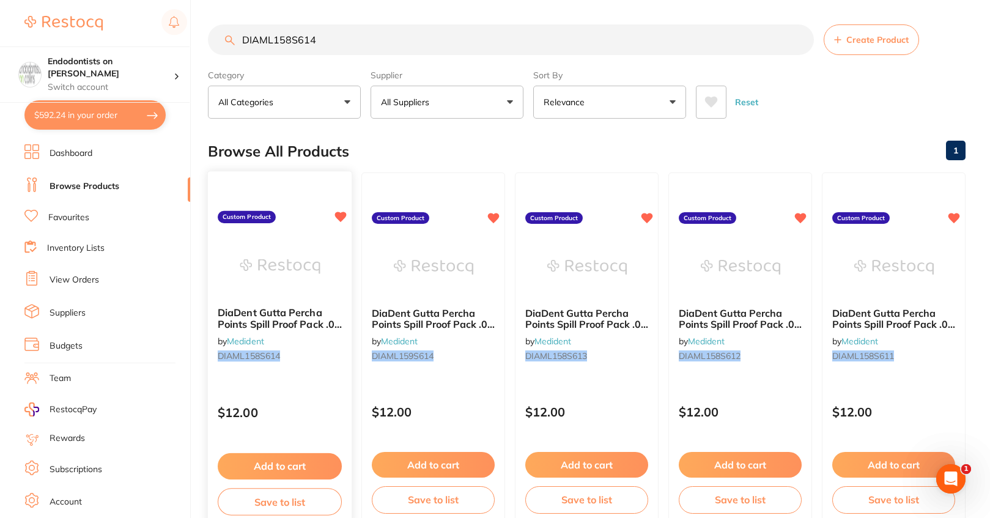
type input "DIAML158S614"
click at [275, 290] on img at bounding box center [280, 267] width 80 height 62
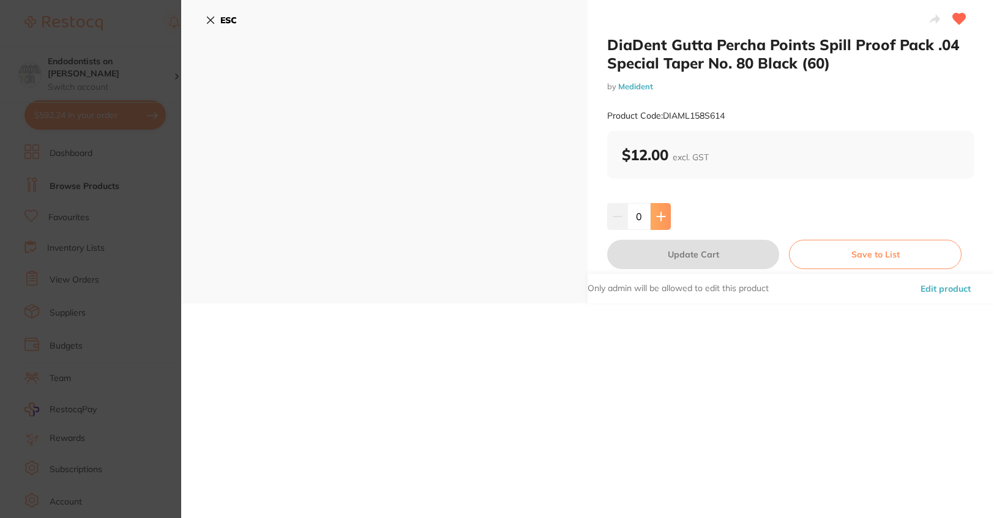
click at [660, 212] on button at bounding box center [660, 216] width 20 height 27
type input "1"
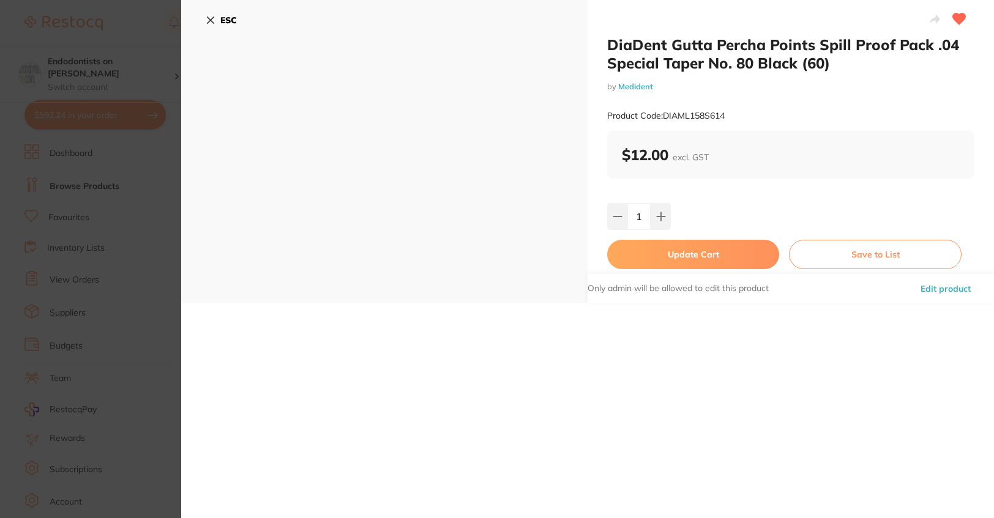
click at [690, 251] on button "Update Cart" at bounding box center [693, 254] width 172 height 29
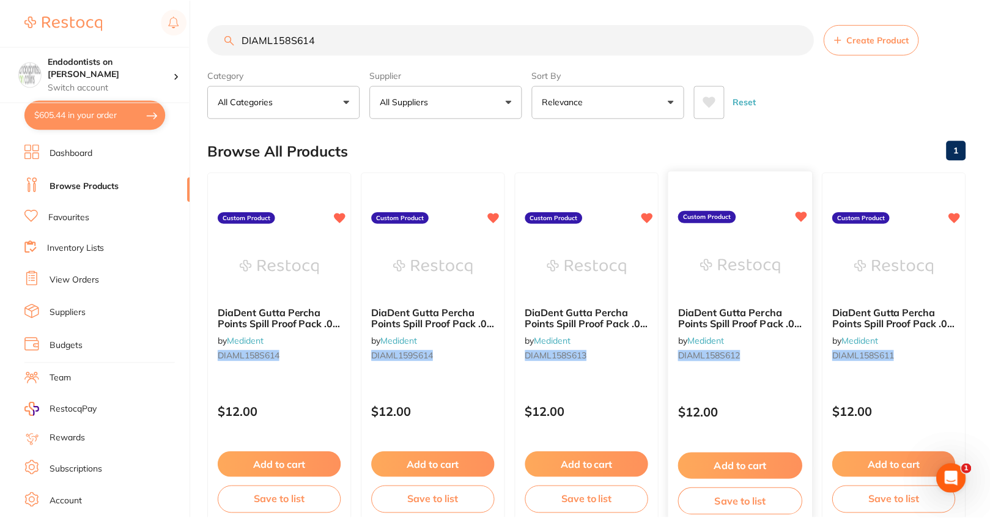
scroll to position [1, 0]
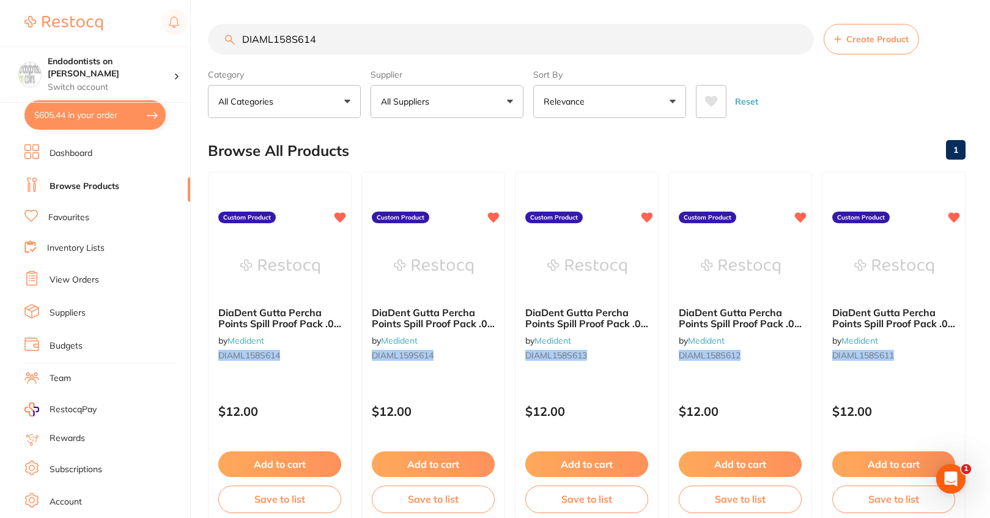
click at [90, 116] on button "$605.44 in your order" at bounding box center [94, 114] width 141 height 29
checkbox input "true"
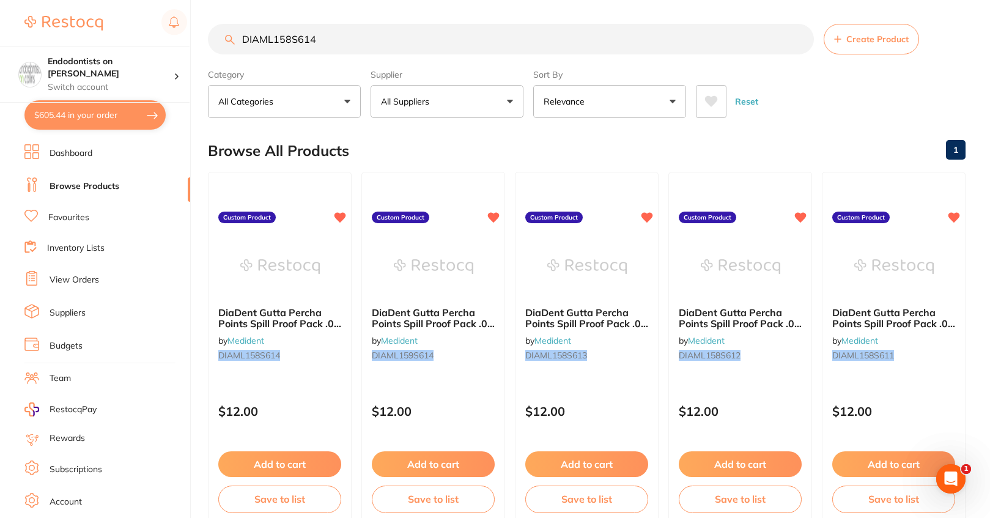
checkbox input "true"
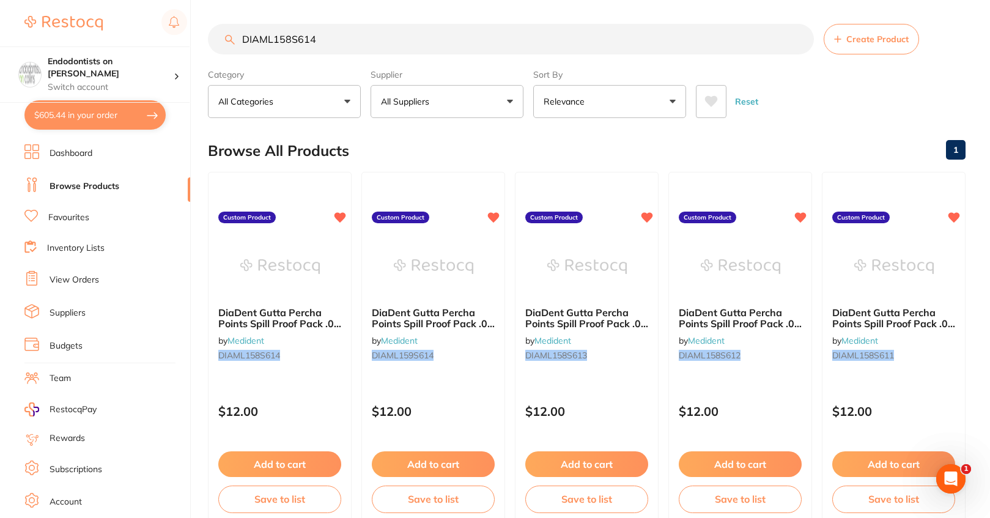
checkbox input "true"
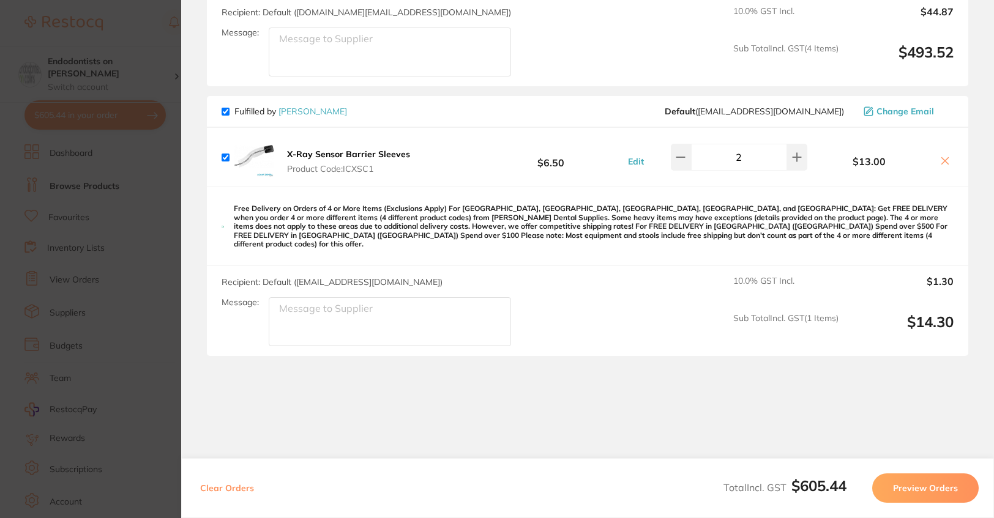
scroll to position [1019, 0]
click at [148, 357] on section "Update RRP Set your pre negotiated price for this item. Item Agreed RRP (excl. …" at bounding box center [497, 259] width 994 height 518
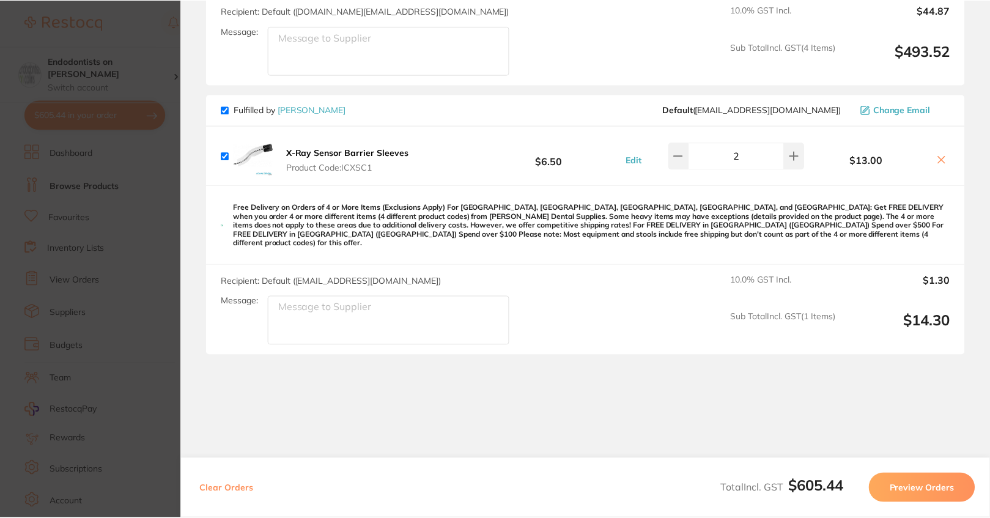
scroll to position [1, 0]
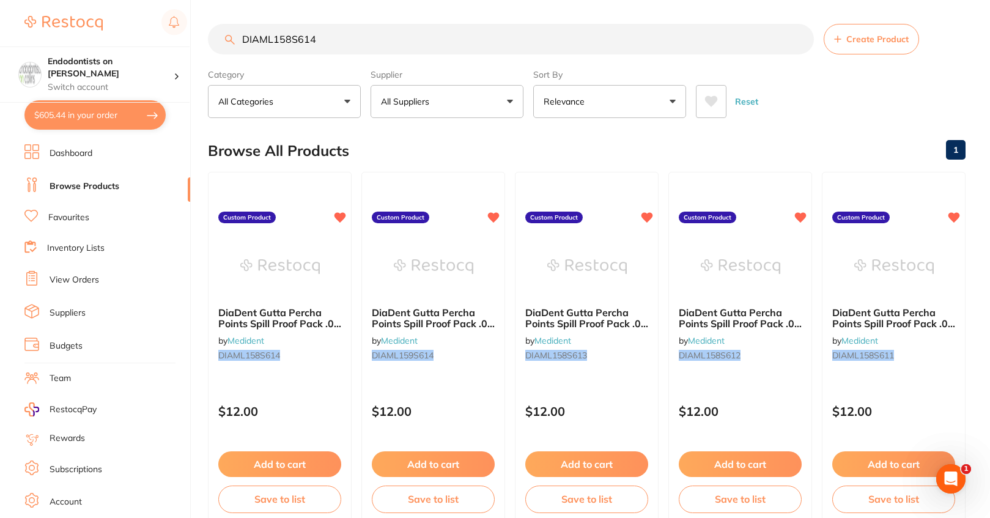
drag, startPoint x: 352, startPoint y: 39, endPoint x: 122, endPoint y: 42, distance: 229.4
click at [123, 43] on div "$605.44 Endodontists on Collins Switch account Endodontists on Collins $605.44 …" at bounding box center [495, 258] width 990 height 518
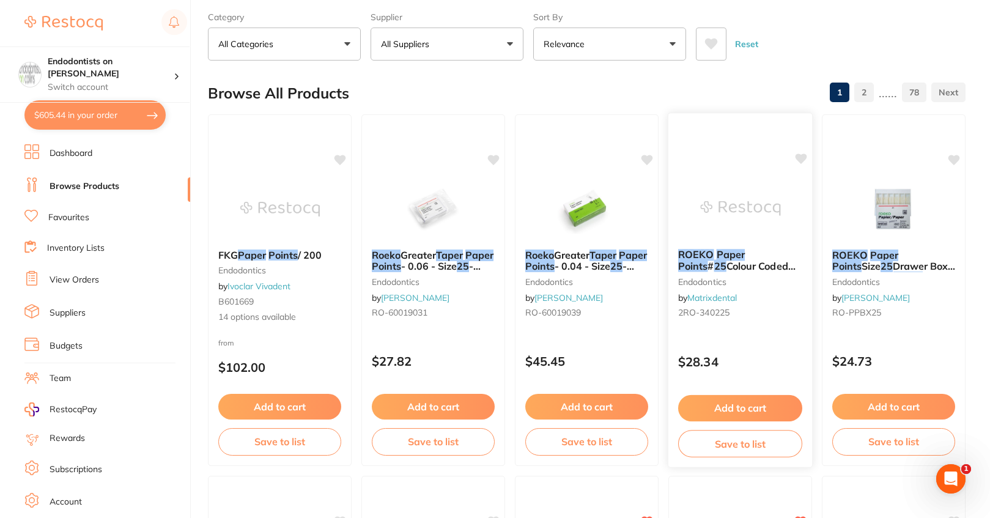
scroll to position [0, 0]
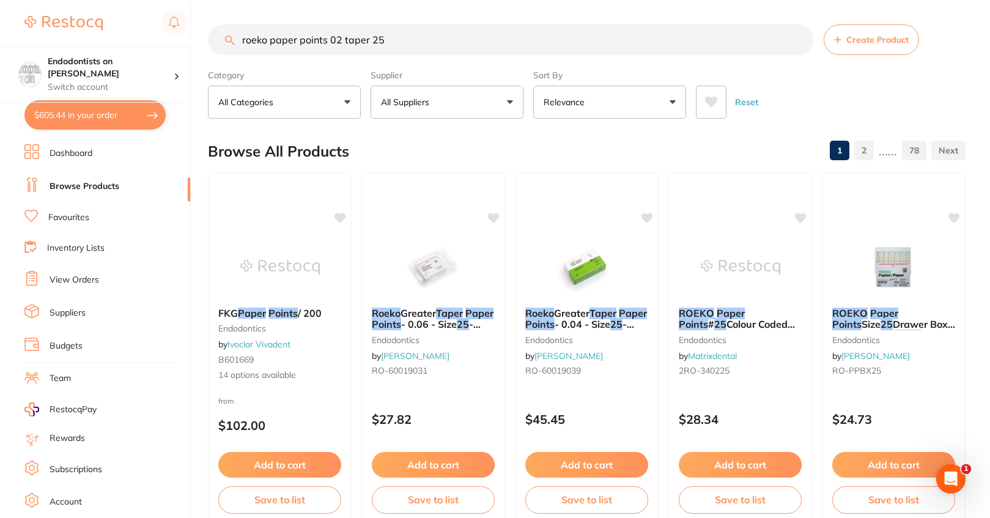
drag, startPoint x: 411, startPoint y: 39, endPoint x: 81, endPoint y: 31, distance: 330.5
click at [81, 31] on div "$605.44 Endodontists on Collins Switch account Endodontists on Collins $605.44 …" at bounding box center [495, 259] width 990 height 518
type input "gw-2"
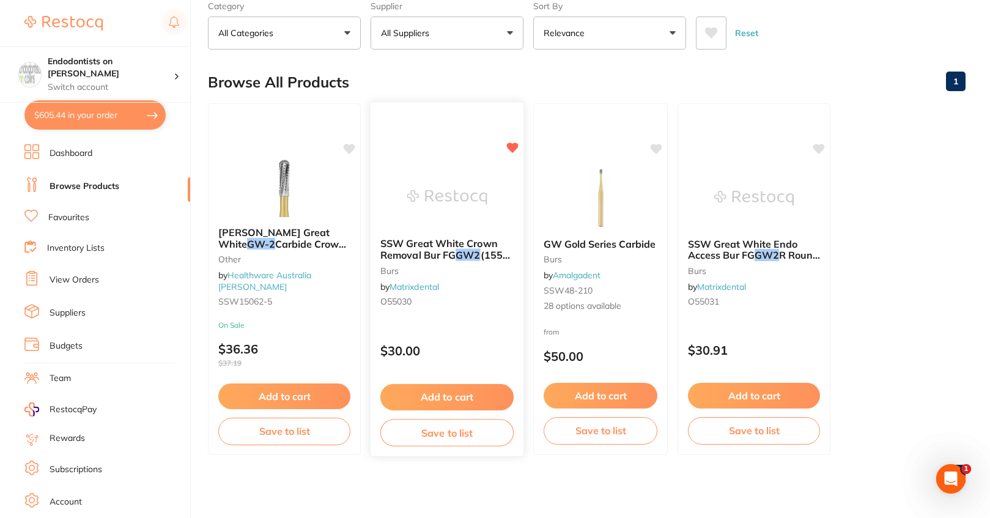
scroll to position [70, 0]
click at [443, 199] on img at bounding box center [447, 197] width 80 height 62
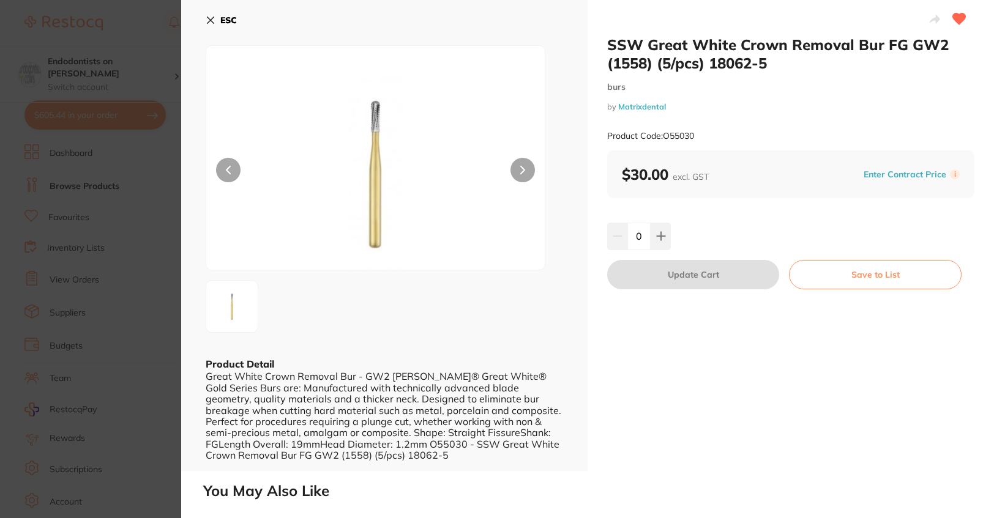
click at [517, 161] on button at bounding box center [522, 170] width 24 height 24
click at [663, 243] on button at bounding box center [660, 236] width 20 height 27
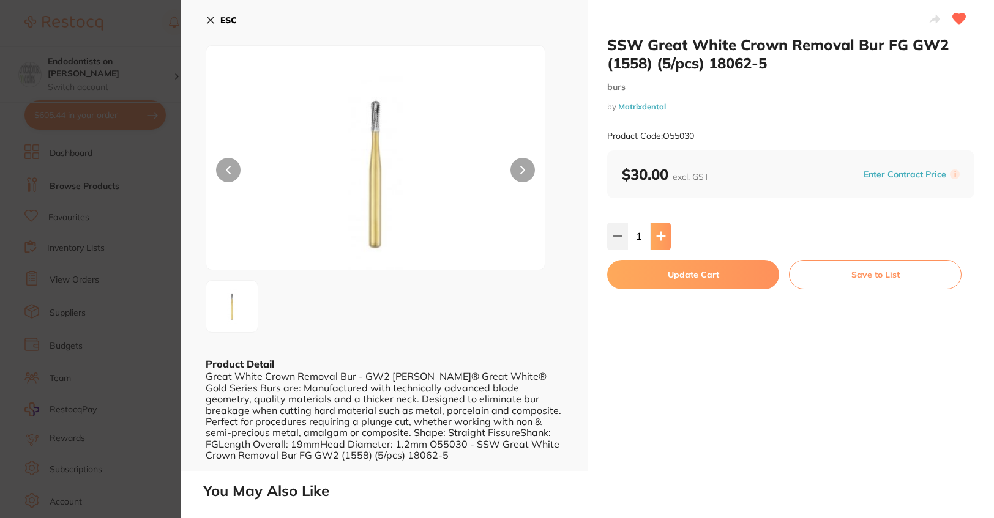
click at [663, 242] on button at bounding box center [660, 236] width 20 height 27
click at [663, 241] on button at bounding box center [660, 236] width 20 height 27
click at [663, 241] on icon at bounding box center [661, 236] width 10 height 10
type input "5"
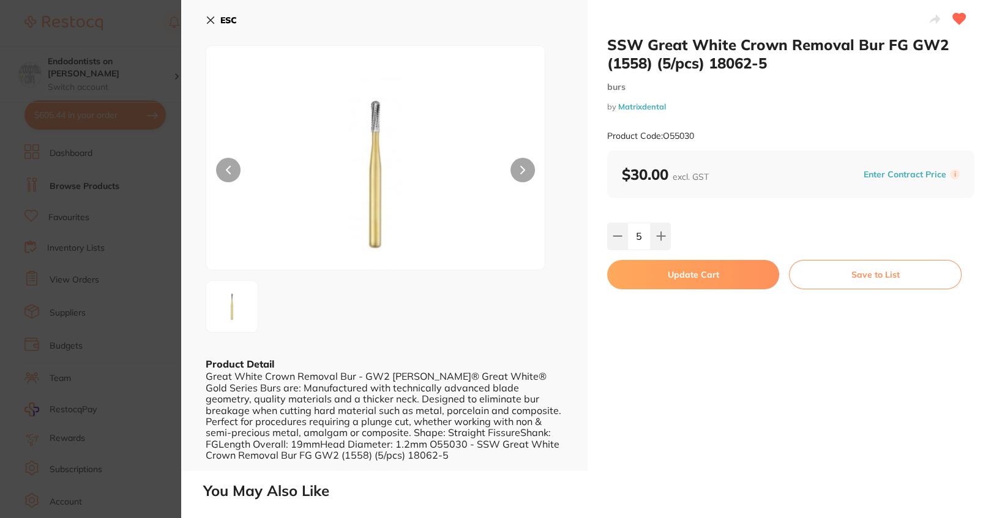
click at [678, 276] on button "Update Cart" at bounding box center [693, 274] width 172 height 29
checkbox input "false"
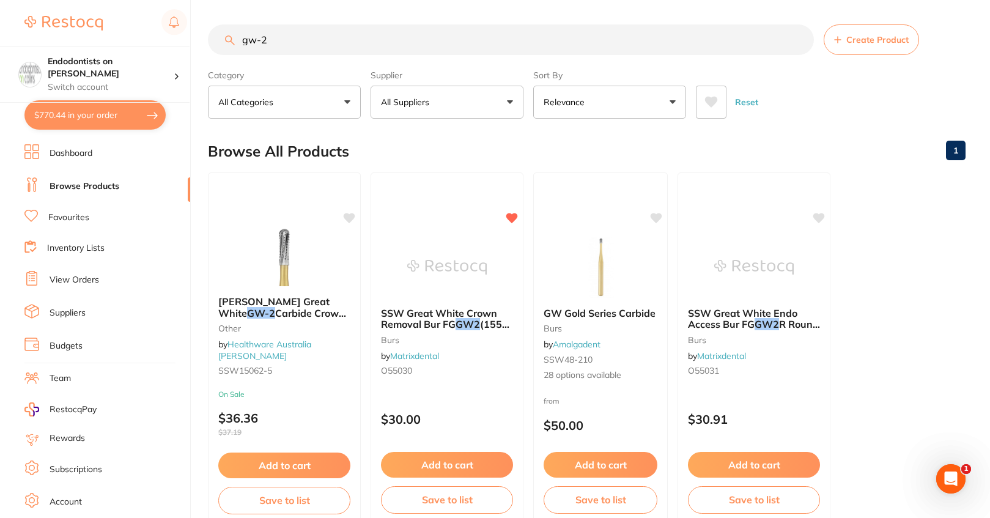
drag, startPoint x: 276, startPoint y: 39, endPoint x: 191, endPoint y: 42, distance: 84.5
click at [191, 42] on div "$770.44 Endodontists on Collins Switch account Endodontists on Collins $770.44 …" at bounding box center [495, 259] width 990 height 518
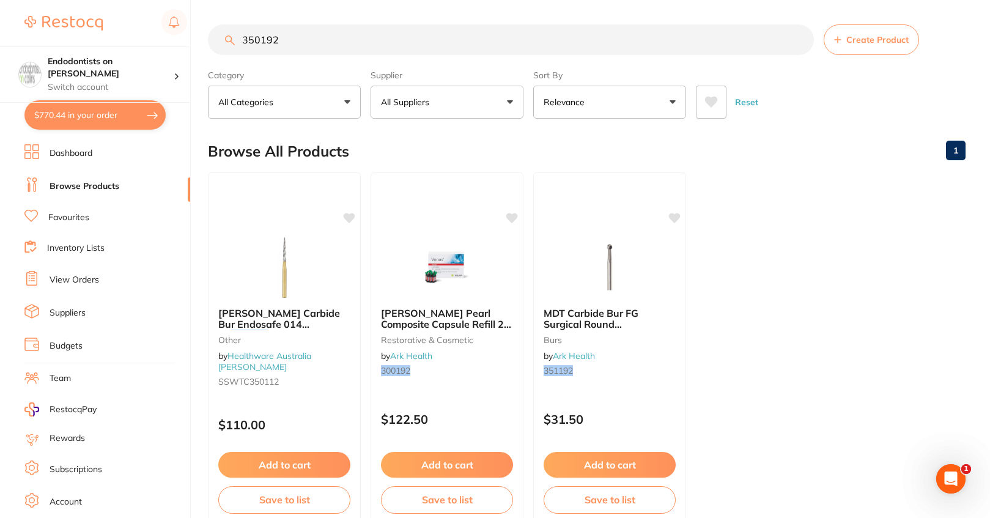
drag, startPoint x: 292, startPoint y: 42, endPoint x: 18, endPoint y: 39, distance: 274.1
click at [18, 39] on div "$770.44 Endodontists on Collins Switch account Endodontists on Collins $770.44 …" at bounding box center [495, 259] width 990 height 518
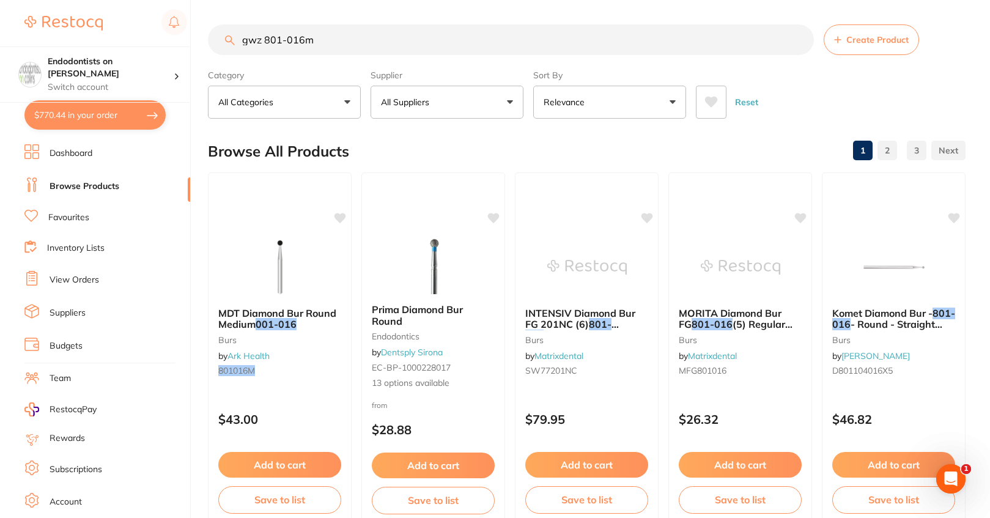
drag, startPoint x: 358, startPoint y: 39, endPoint x: 223, endPoint y: 33, distance: 135.3
click at [224, 33] on input "gwz 801-016m" at bounding box center [511, 39] width 606 height 31
paste input "350192"
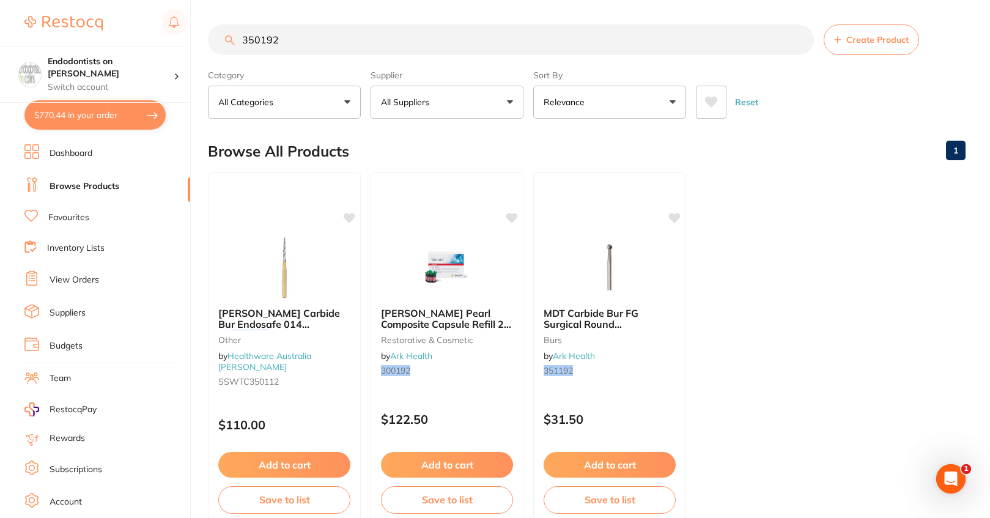
drag, startPoint x: 306, startPoint y: 39, endPoint x: 198, endPoint y: 37, distance: 107.7
click at [198, 37] on div "$770.44 Endodontists on Collins Switch account Endodontists on Collins $770.44 …" at bounding box center [495, 259] width 990 height 518
type input "bibs"
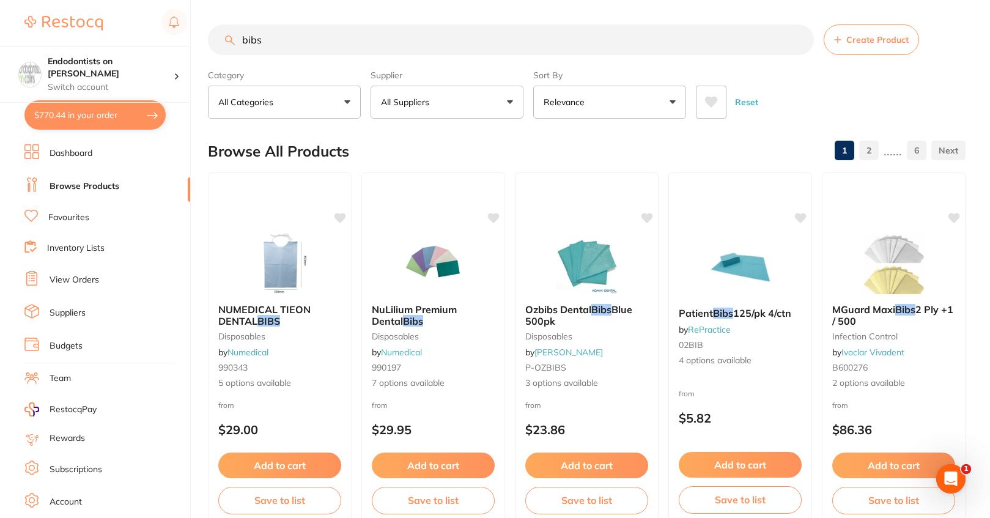
click at [72, 222] on link "Favourites" at bounding box center [68, 218] width 41 height 12
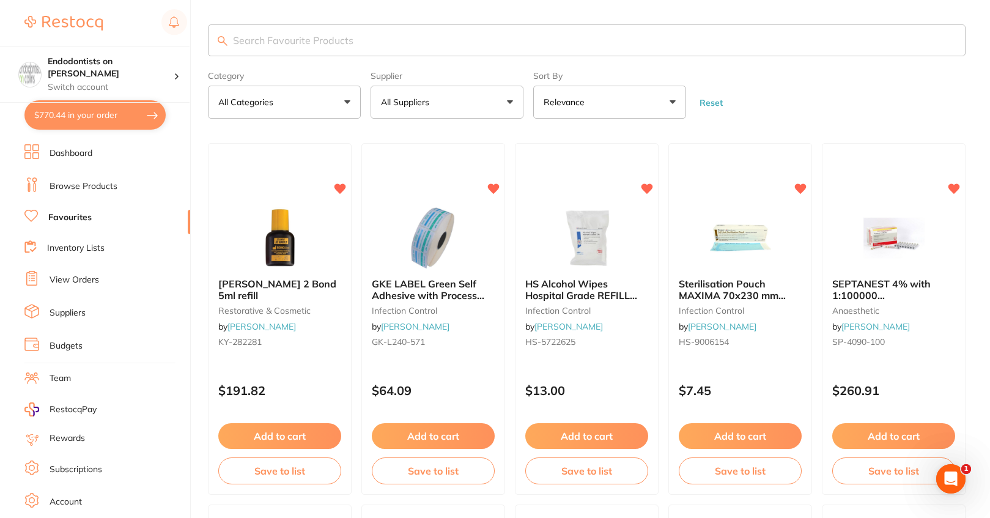
click at [278, 42] on input "search" at bounding box center [587, 40] width 758 height 32
type input "bibs"
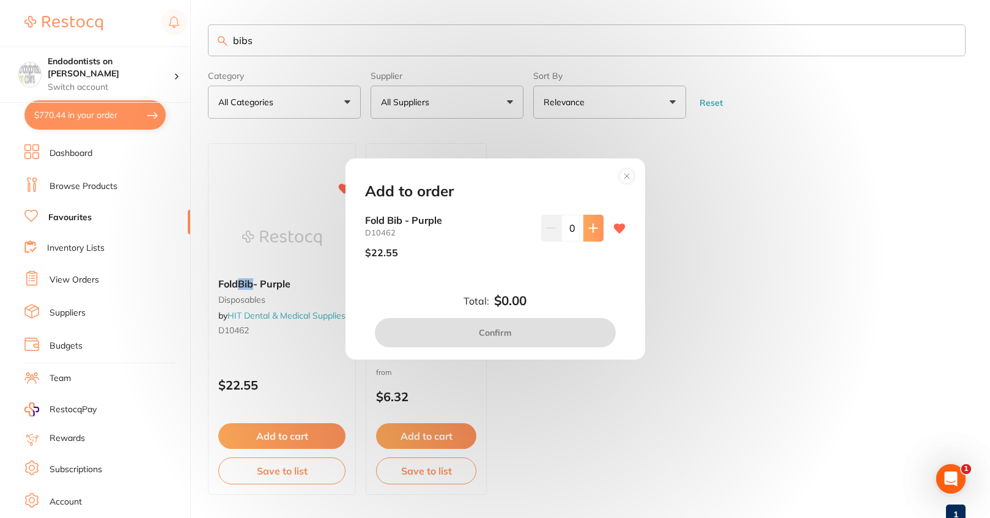
click at [589, 231] on icon at bounding box center [594, 228] width 10 height 10
type input "1"
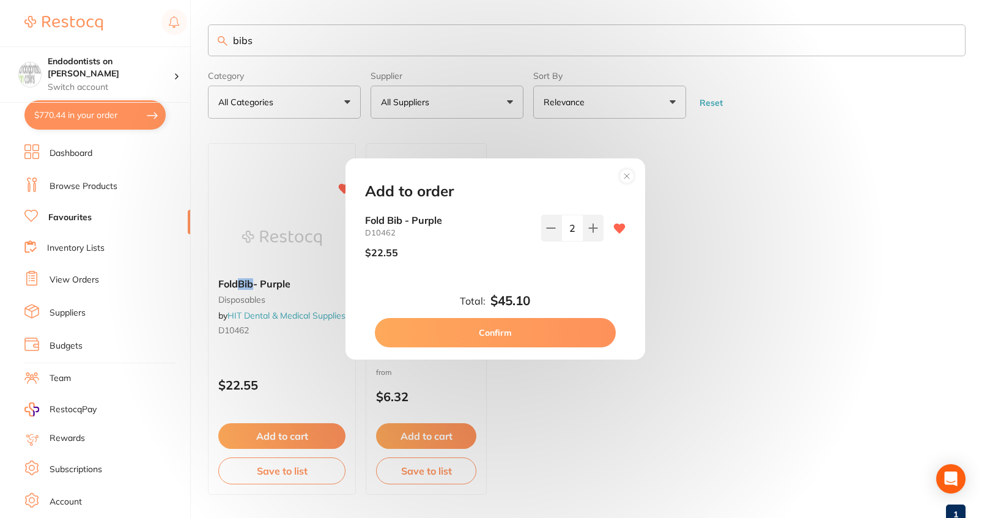
click at [522, 329] on button "Confirm" at bounding box center [495, 332] width 241 height 29
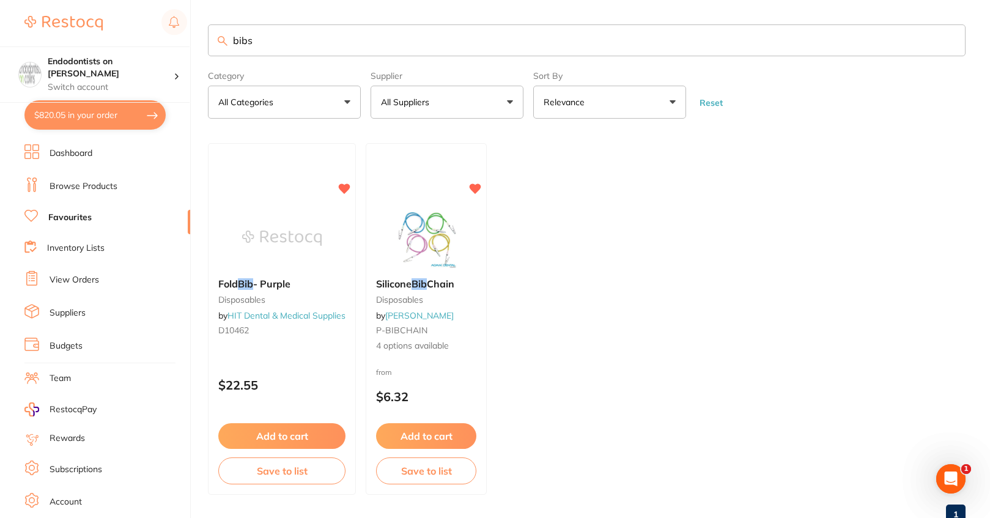
click at [719, 373] on ul "Fold Bib - Purple disposables by HIT Dental & Medical Supplies D10462 $22.55 Ad…" at bounding box center [587, 319] width 758 height 352
click at [482, 103] on button "All Suppliers" at bounding box center [447, 102] width 153 height 33
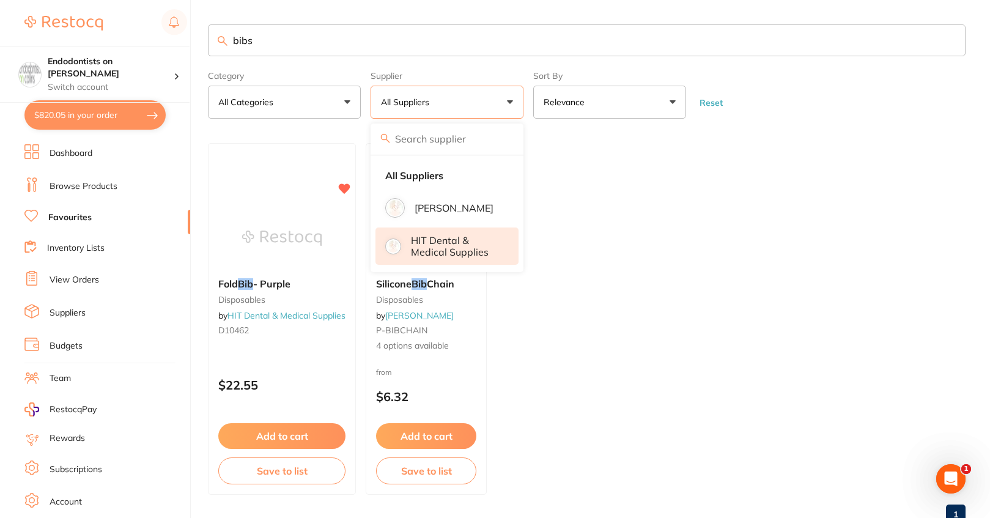
click at [458, 243] on p "HIT Dental & Medical Supplies" at bounding box center [456, 246] width 91 height 23
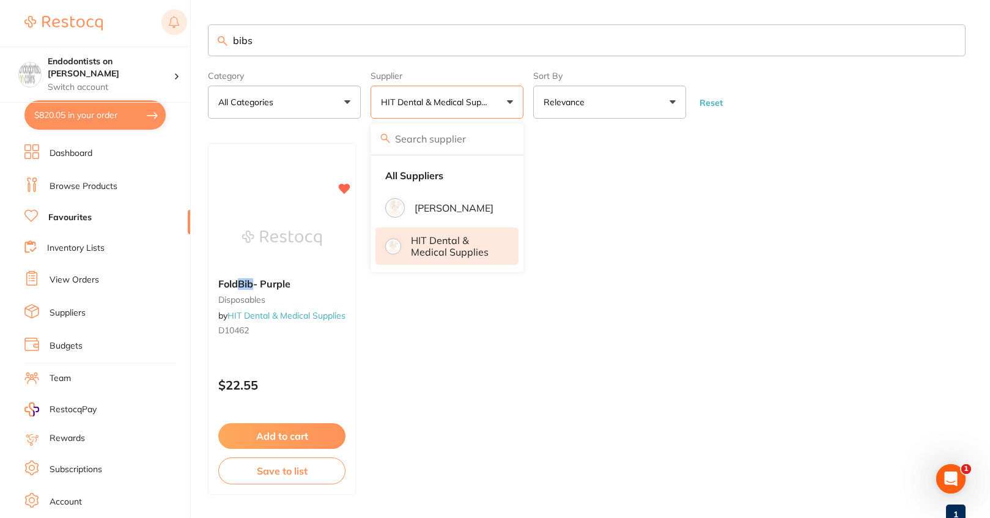
drag, startPoint x: 289, startPoint y: 39, endPoint x: 175, endPoint y: 34, distance: 114.5
click at [174, 35] on div "$820.05 Endodontists on Collins Switch account Endodontists on Collins $820.05 …" at bounding box center [495, 259] width 990 height 518
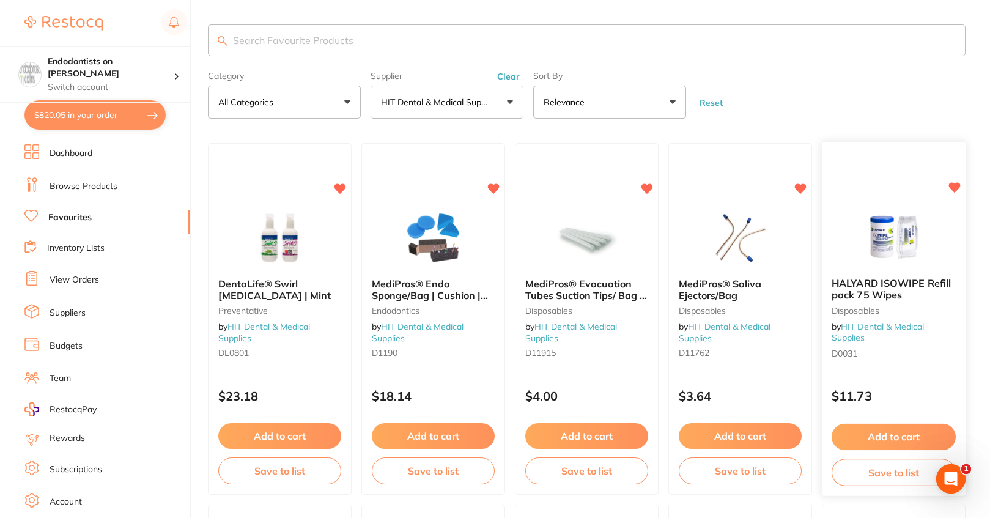
click at [905, 423] on div "Add to cart Save to list" at bounding box center [894, 455] width 144 height 82
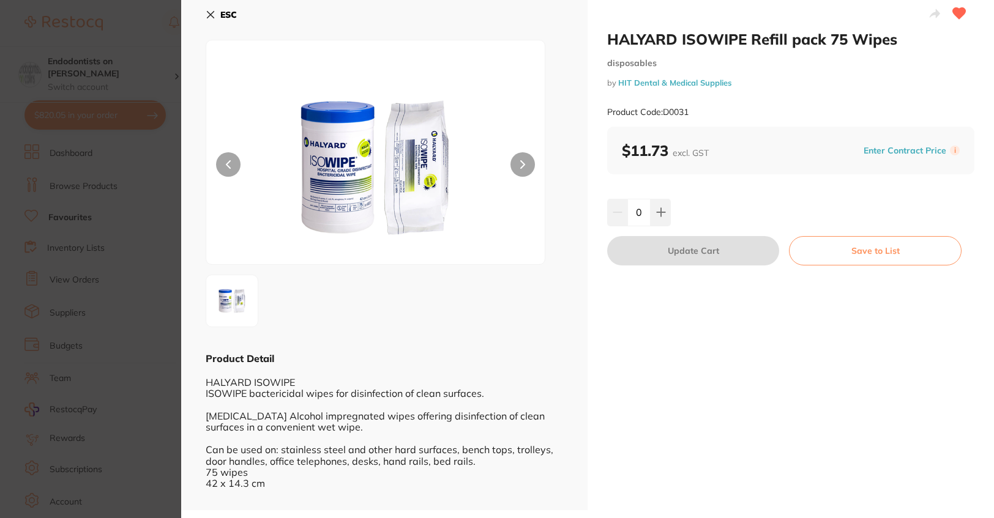
scroll to position [7, 0]
click at [70, 395] on section "HALYARD ISOWIPE Refill pack 75 Wipes disposables by HIT Dental & Medical Suppli…" at bounding box center [497, 259] width 994 height 518
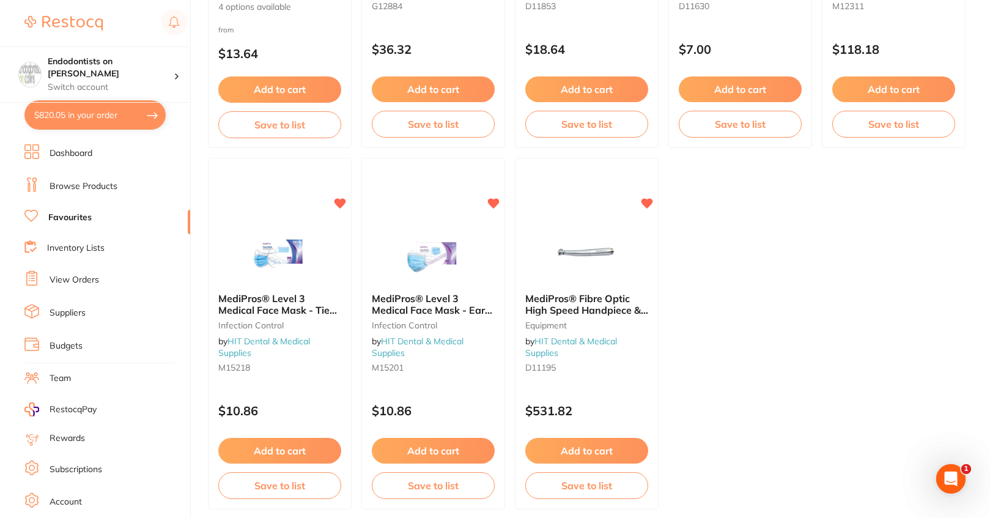
scroll to position [1837, 0]
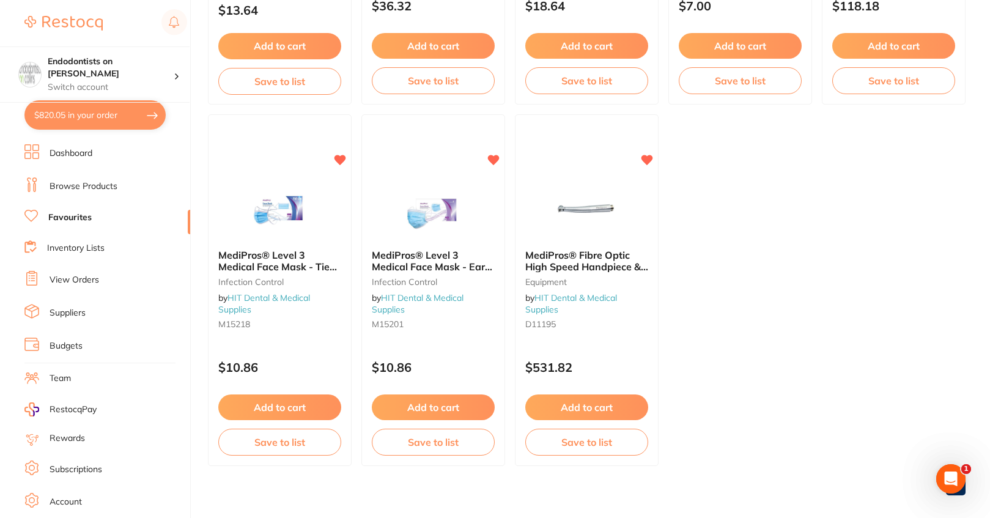
click at [71, 157] on link "Dashboard" at bounding box center [71, 153] width 43 height 12
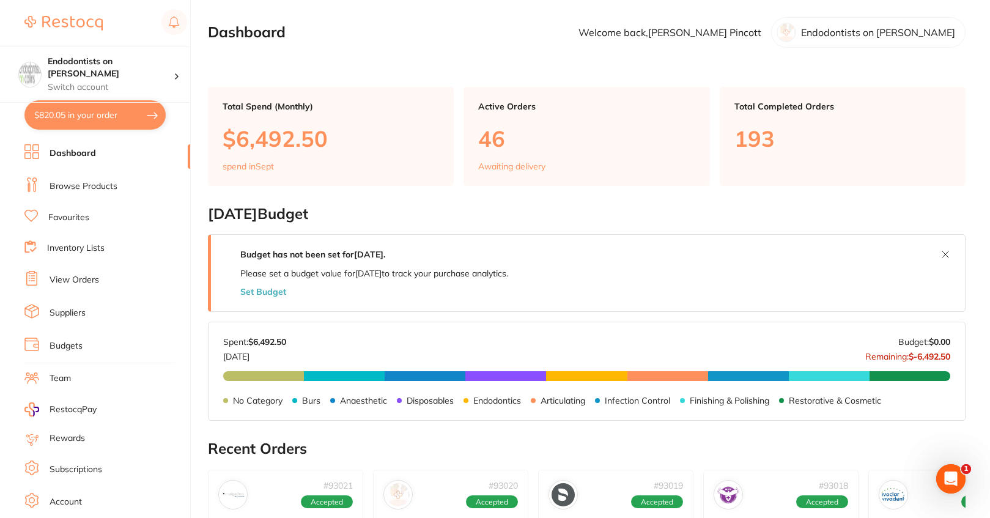
click at [90, 186] on link "Browse Products" at bounding box center [84, 186] width 68 height 12
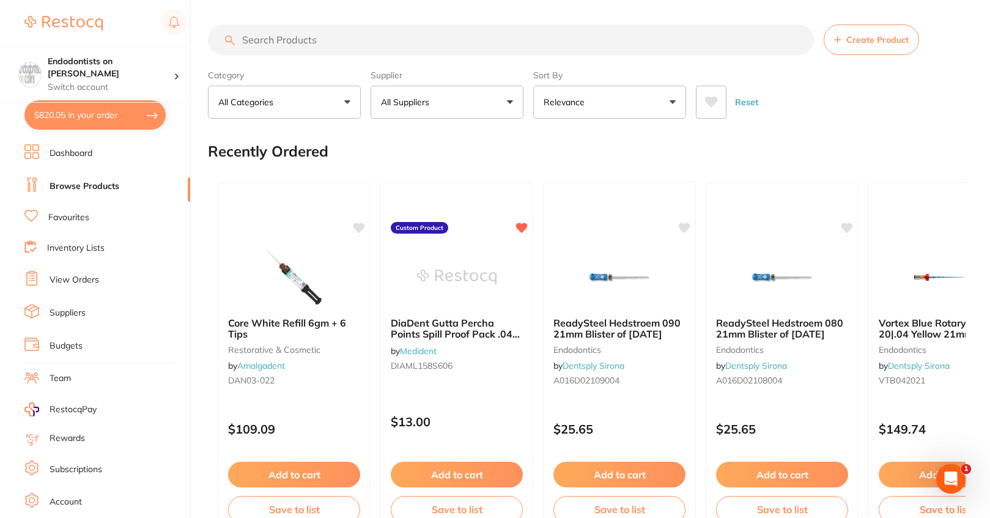
click at [281, 42] on input "search" at bounding box center [511, 39] width 606 height 31
paste input "O350192"
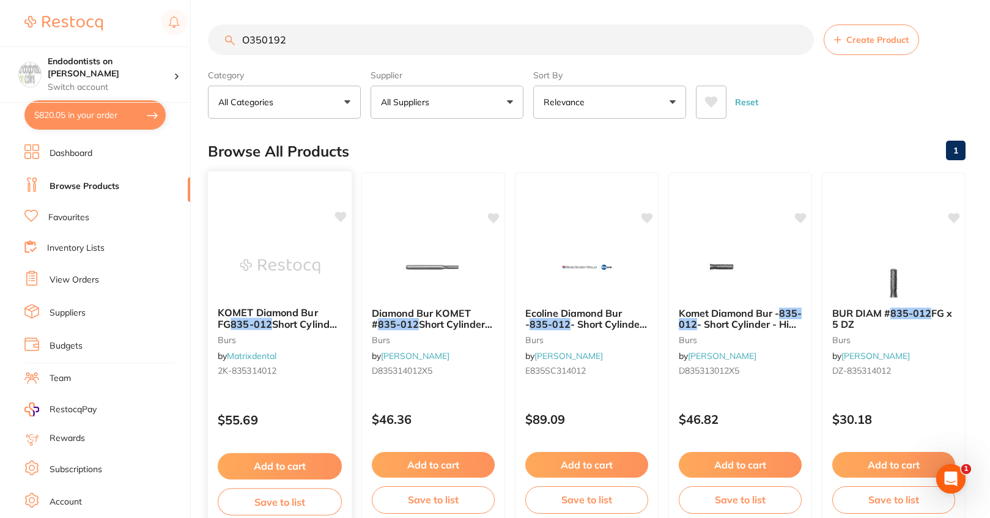
click at [302, 310] on span "KOMET Diamond Bur FG" at bounding box center [268, 319] width 100 height 24
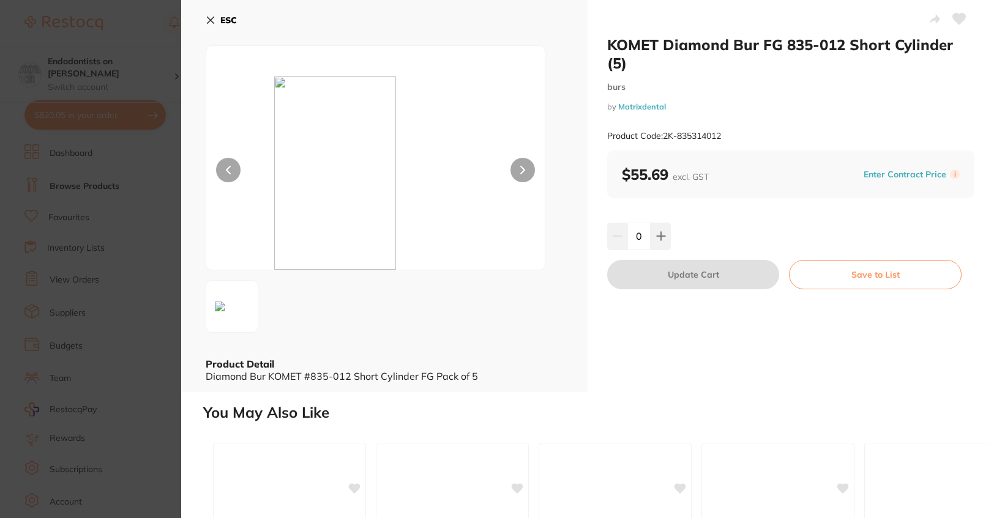
click at [212, 18] on icon at bounding box center [211, 20] width 10 height 10
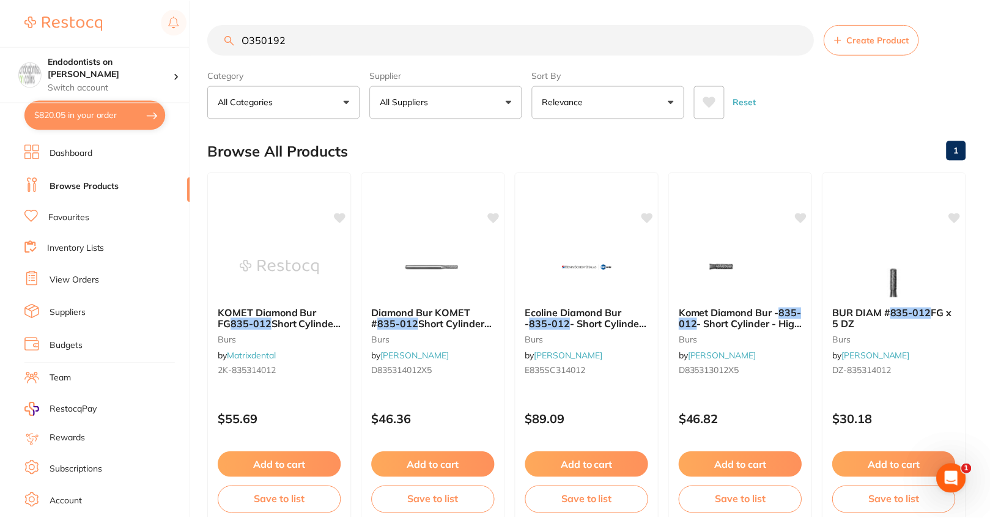
scroll to position [1154, 0]
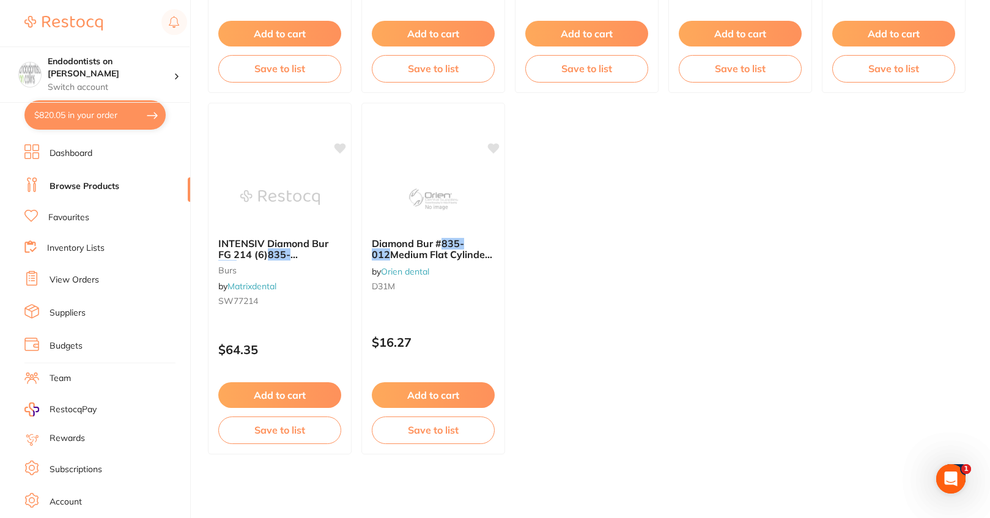
click at [105, 188] on link "Browse Products" at bounding box center [85, 186] width 70 height 12
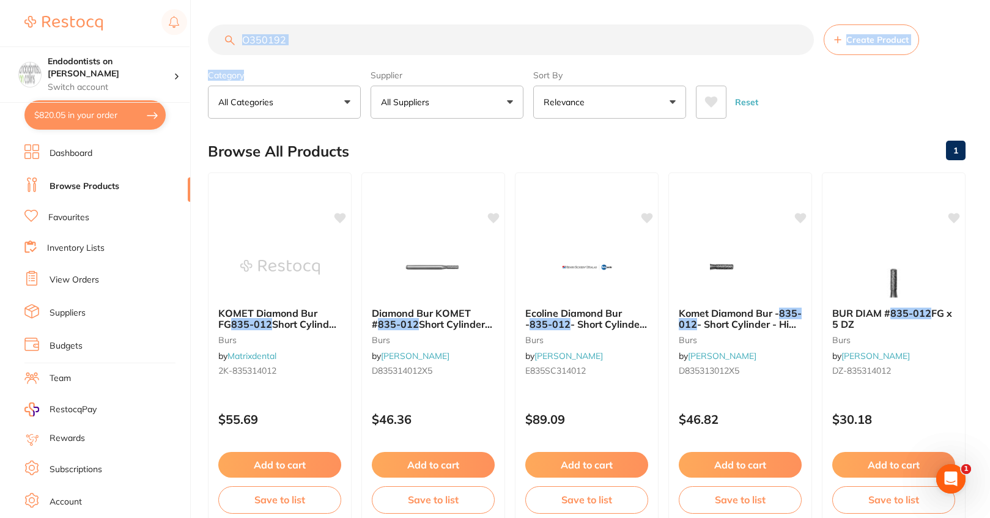
scroll to position [1, 0]
drag, startPoint x: 333, startPoint y: 58, endPoint x: 283, endPoint y: 50, distance: 50.2
click at [285, 50] on section "O350192 Create Product Category All Categories All Categories burs other Clear …" at bounding box center [587, 71] width 758 height 94
drag, startPoint x: 326, startPoint y: 40, endPoint x: 195, endPoint y: 39, distance: 131.5
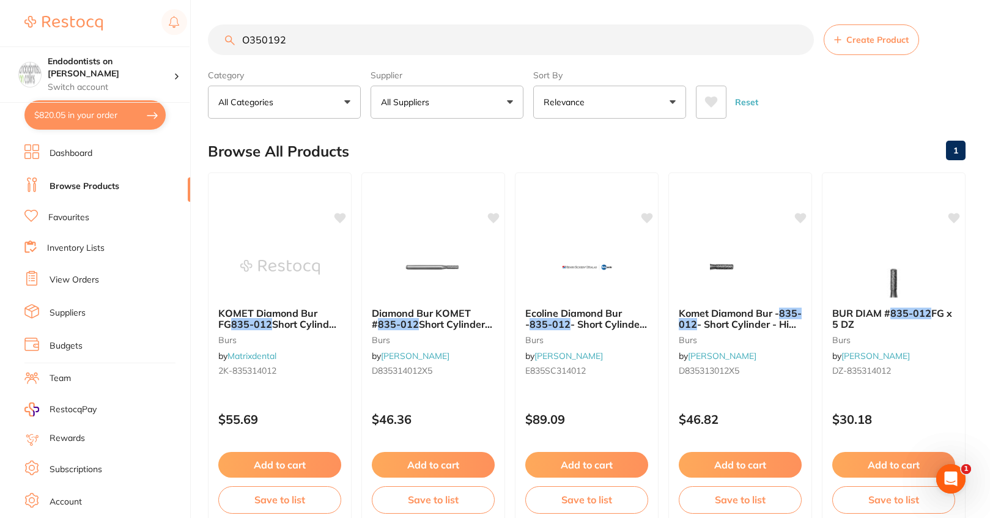
click at [195, 39] on div "$820.05 Endodontists on Collins Switch account Endodontists on Collins $820.05 …" at bounding box center [495, 259] width 990 height 518
paste input "SSW Great White Z Diamond Bur 801-016M FG (10/pcs)"
type input "SSW Great White Z Diamond Bur 801-016M FG (10/pcs)"
